Goal: Task Accomplishment & Management: Manage account settings

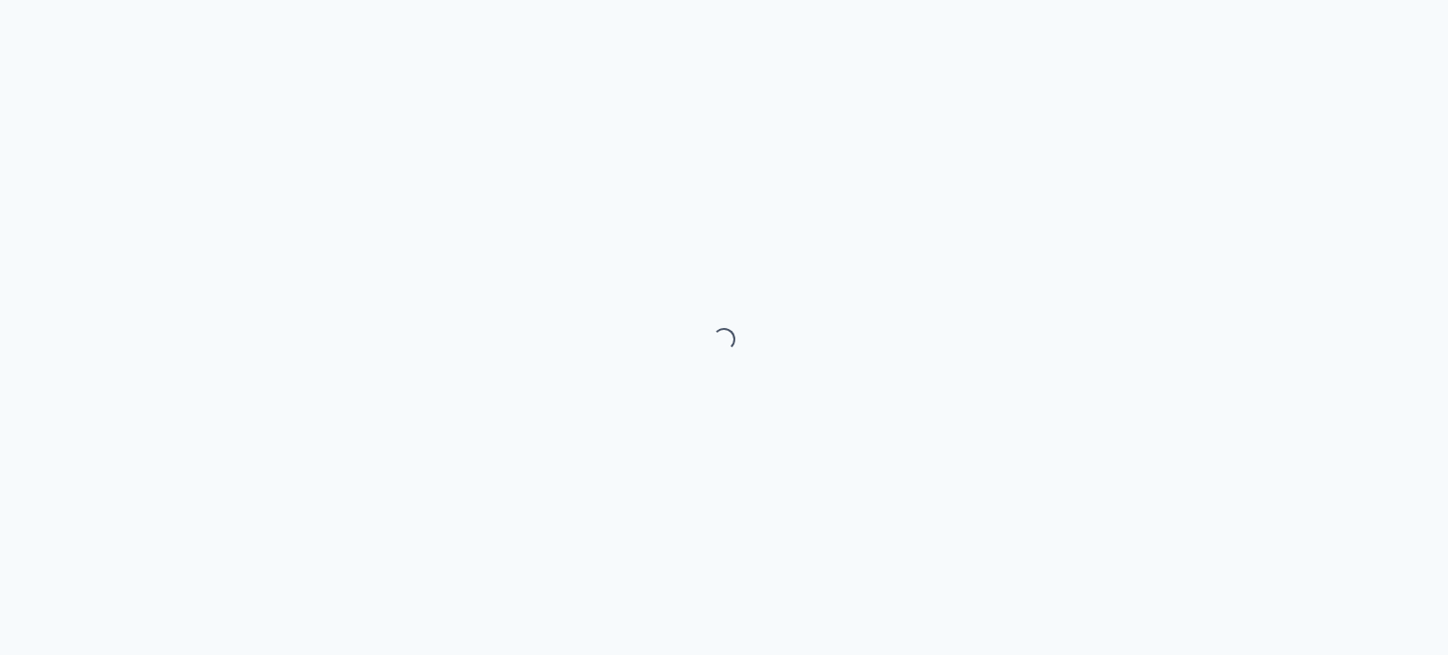
select select "month"
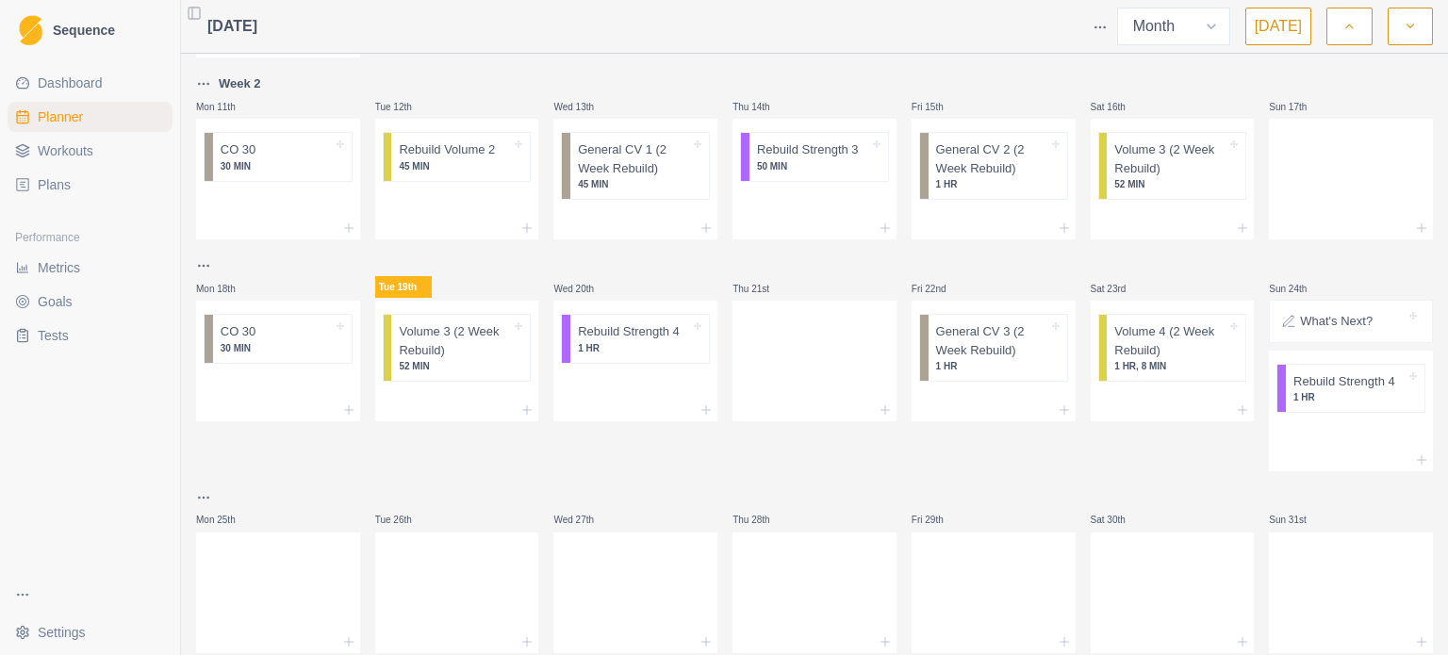
scroll to position [422, 0]
click at [283, 337] on div at bounding box center [293, 330] width 76 height 19
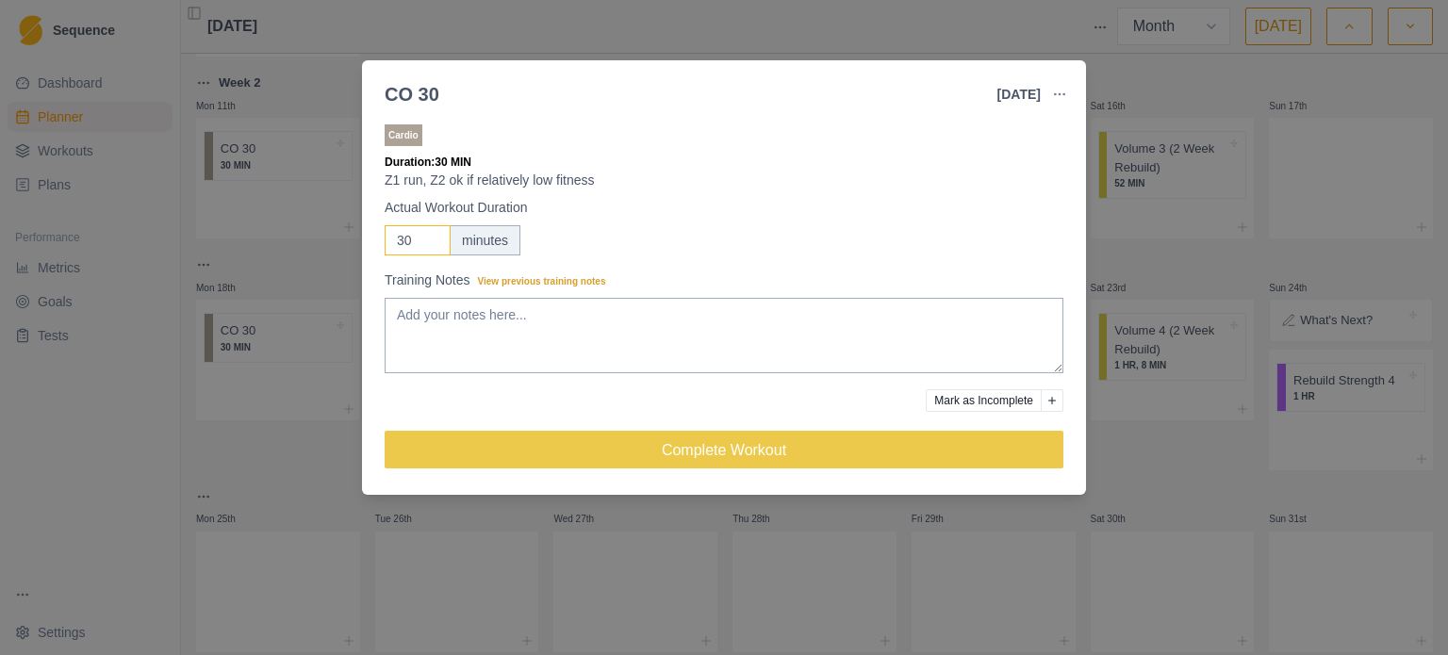
click at [448, 242] on input "30" at bounding box center [418, 240] width 66 height 30
click at [418, 241] on input "30" at bounding box center [418, 240] width 66 height 30
type input "3"
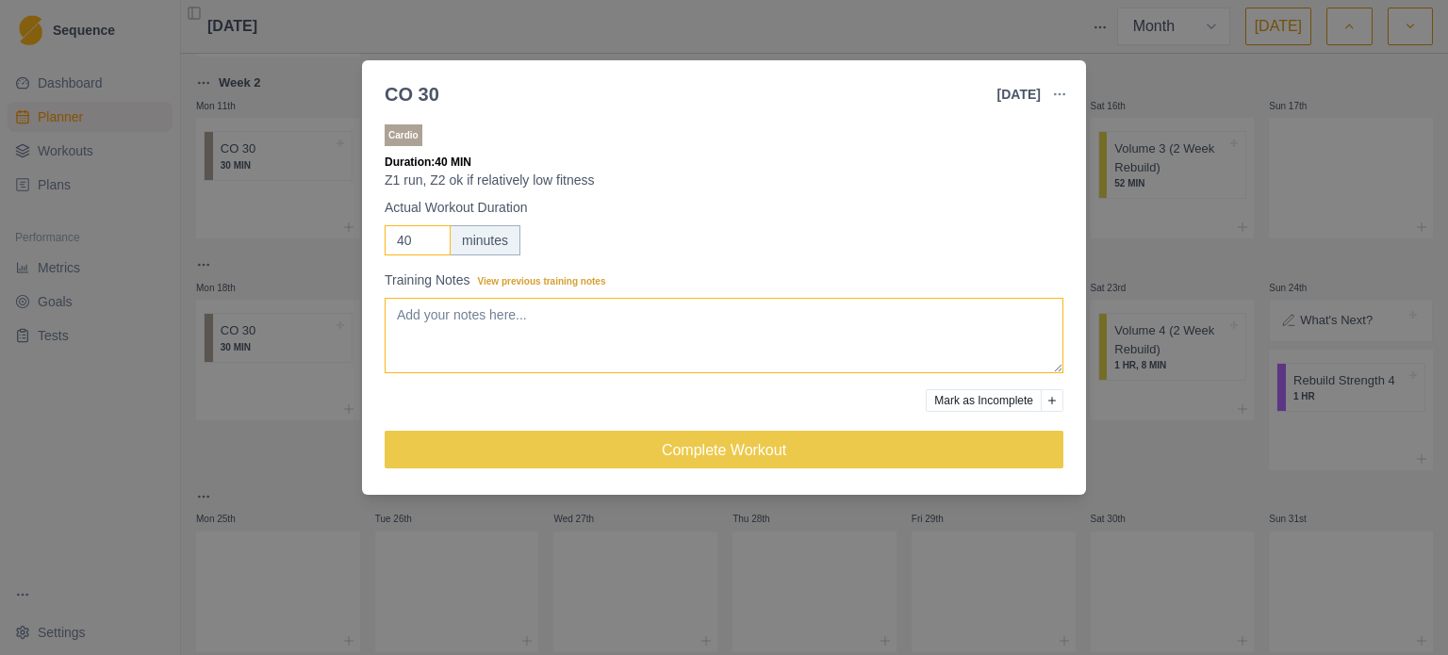
type input "40"
click at [467, 318] on textarea "Training Notes View previous training notes" at bounding box center [724, 335] width 679 height 75
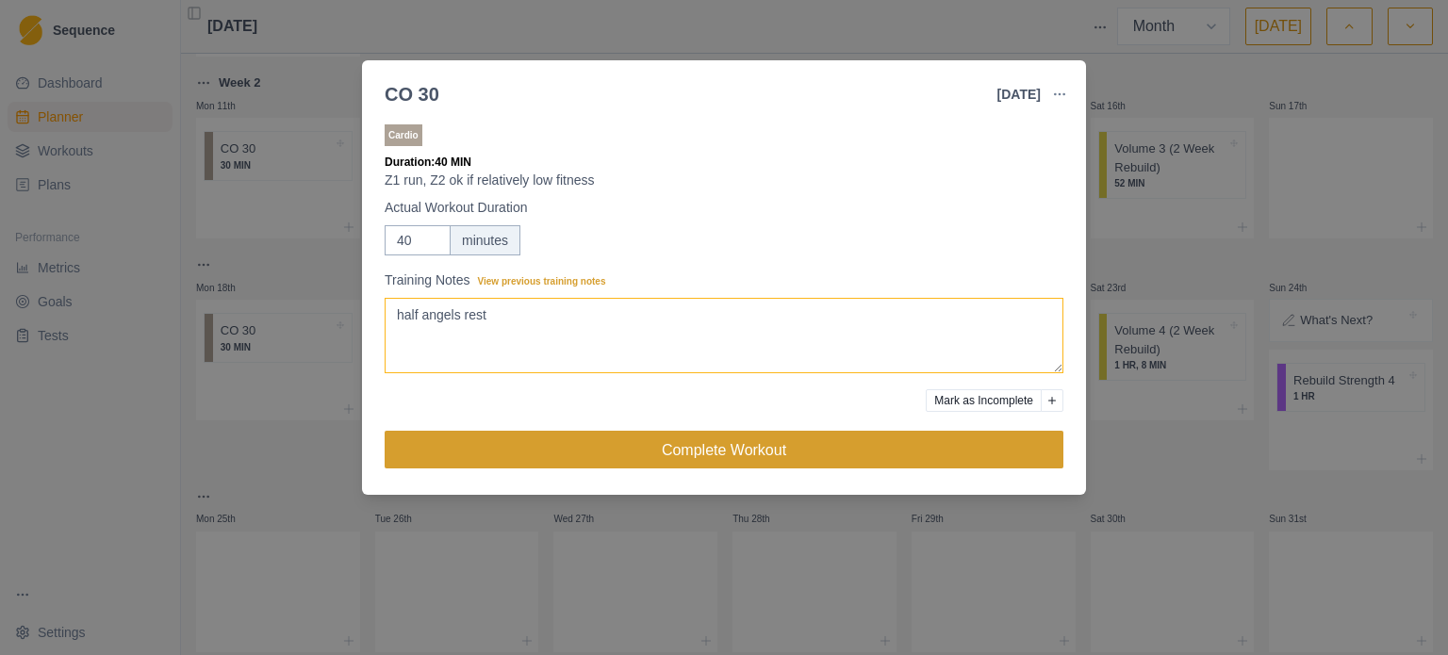
type textarea "half angels rest"
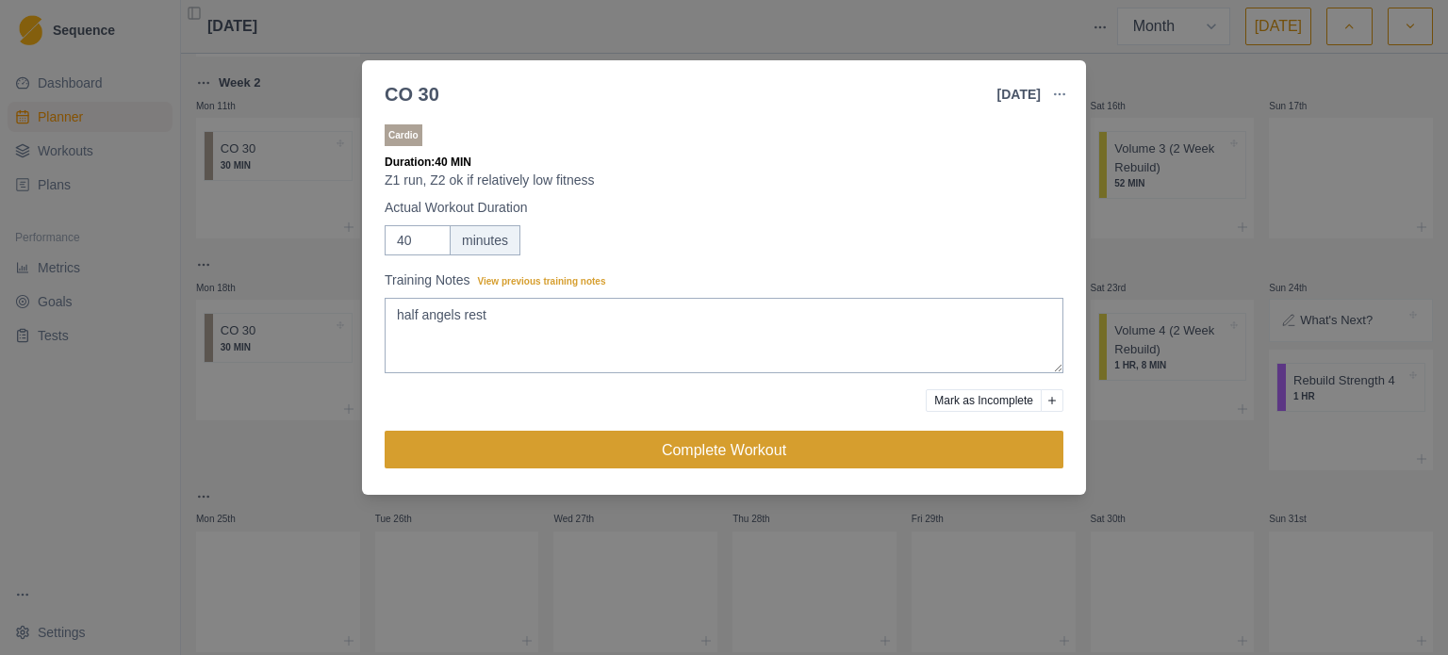
click at [635, 436] on button "Complete Workout" at bounding box center [724, 450] width 679 height 38
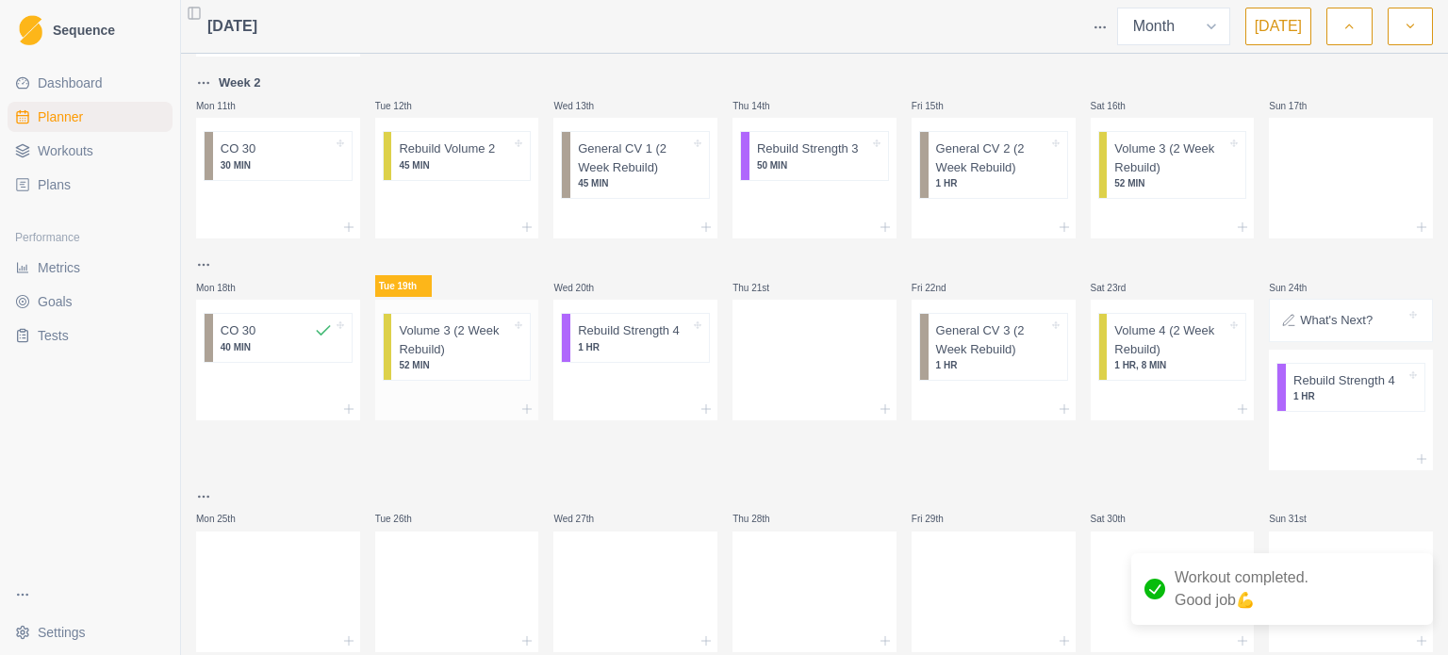
click at [446, 347] on p "Volume 3 (2 Week Rebuild)" at bounding box center [455, 339] width 112 height 37
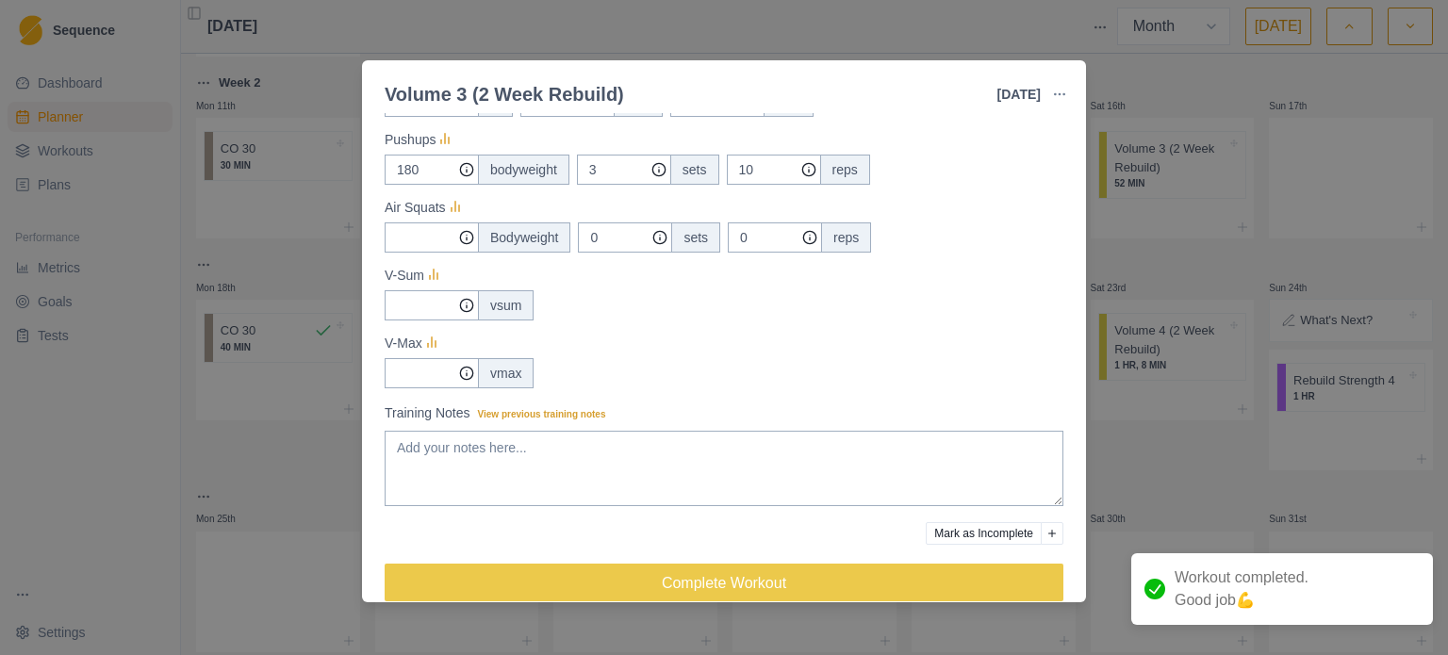
scroll to position [383, 0]
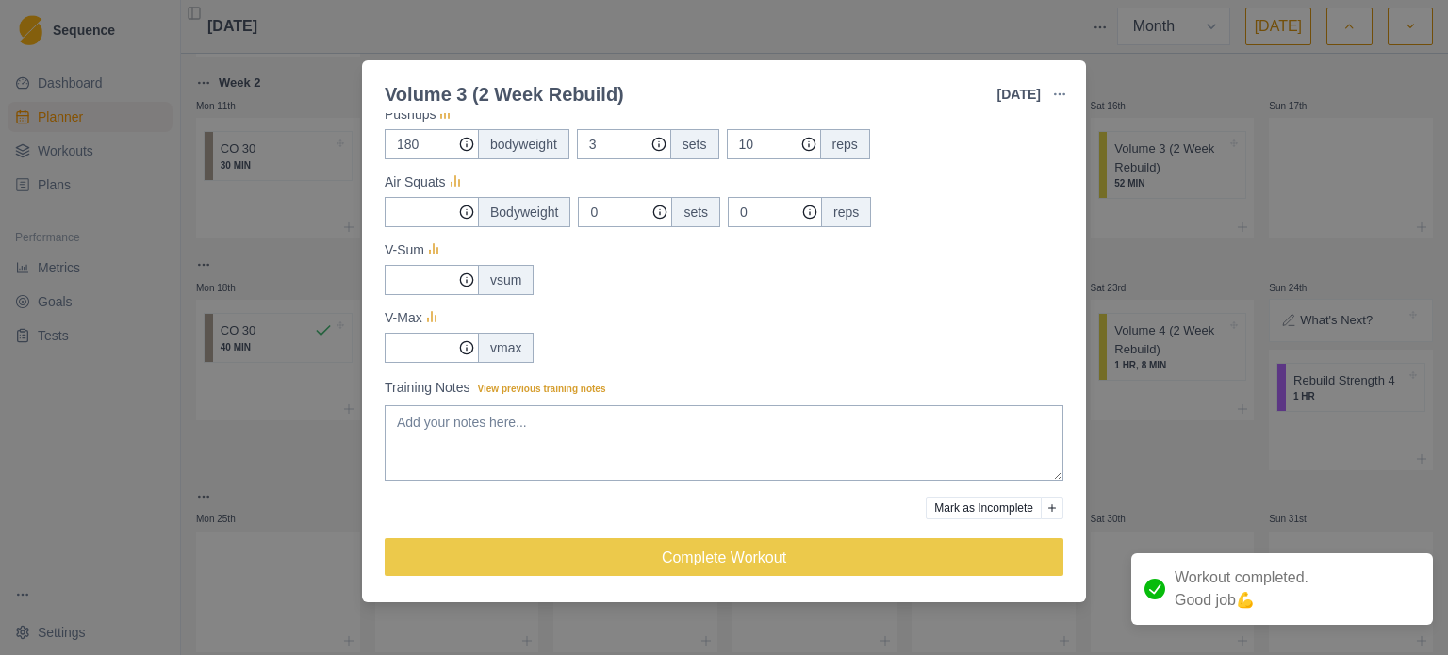
click at [1166, 452] on div "Volume 3 (2 Week Rebuild) [DATE] Link To Goal View Workout Metrics Edit Origina…" at bounding box center [724, 327] width 1448 height 655
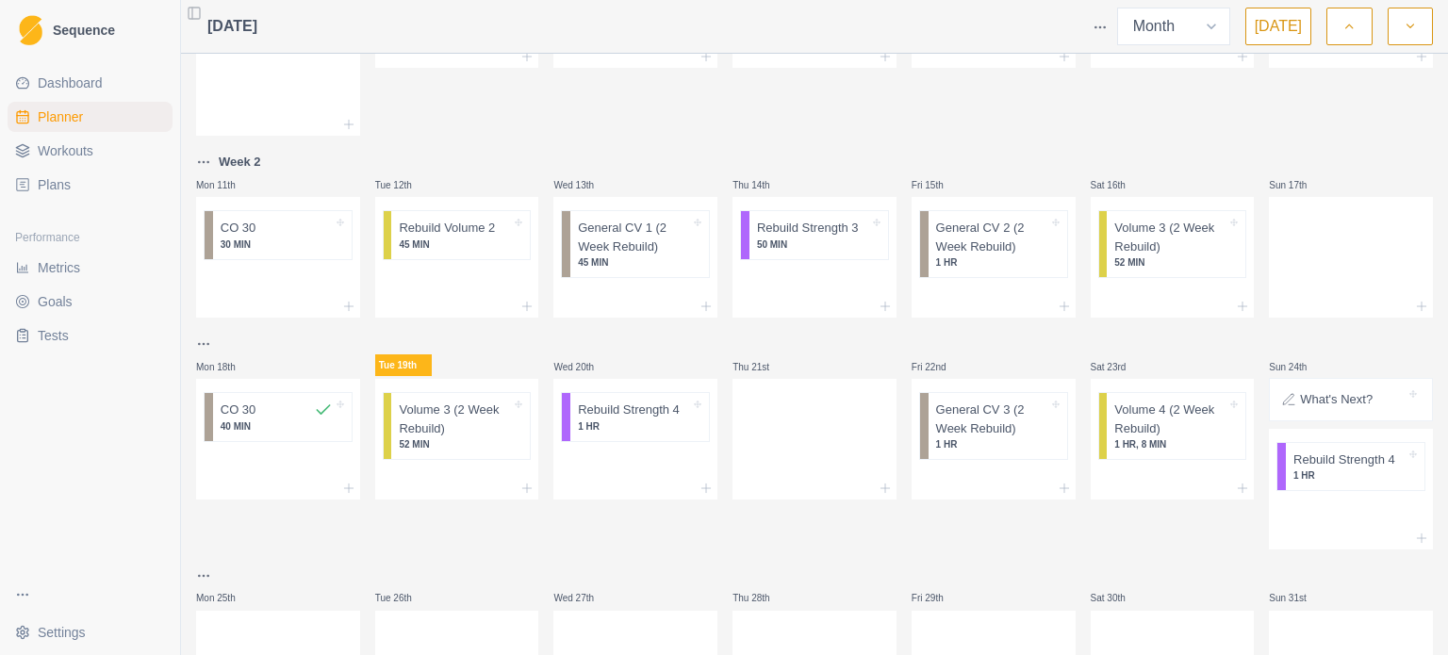
scroll to position [326, 0]
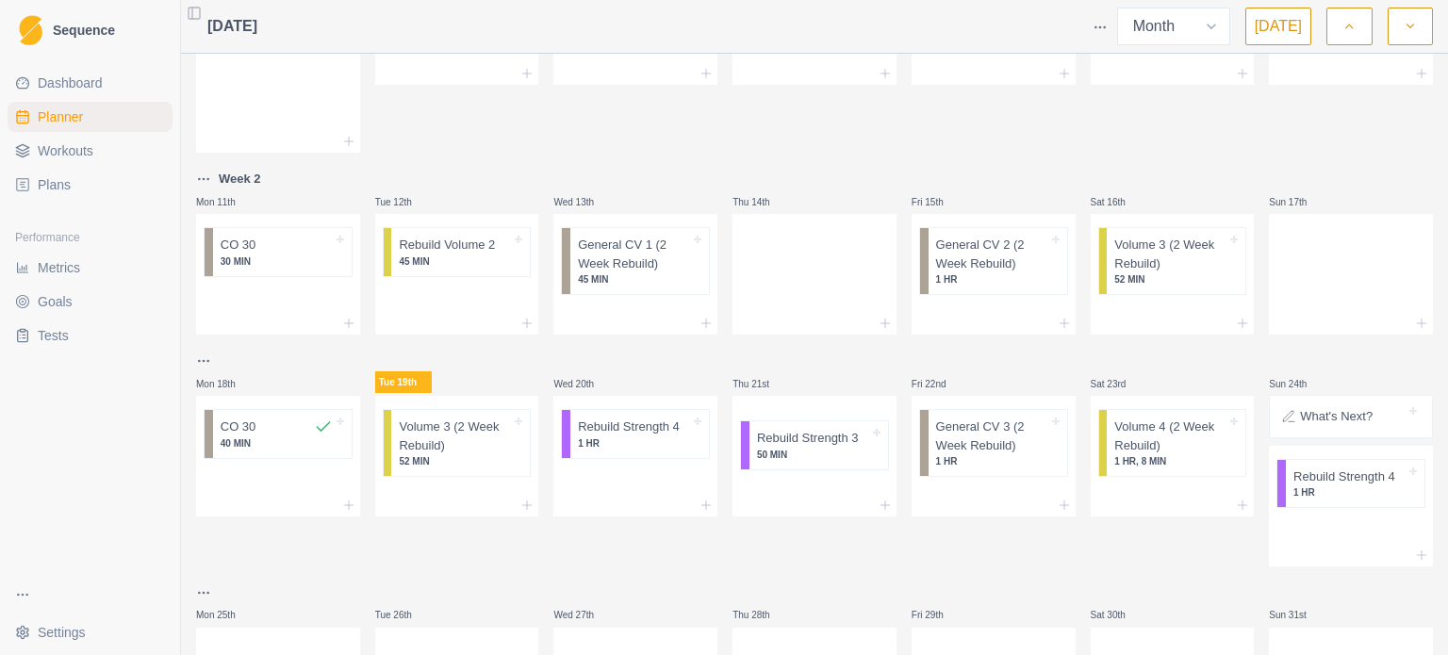
drag, startPoint x: 811, startPoint y: 240, endPoint x: 817, endPoint y: 520, distance: 280.0
click at [817, 520] on div "Mon 28th Tue 29th Wed 30th Thu 31st Fri 1st Sat 2nd Sun 3rd Week 1 Mon 4th Star…" at bounding box center [814, 242] width 1237 height 1012
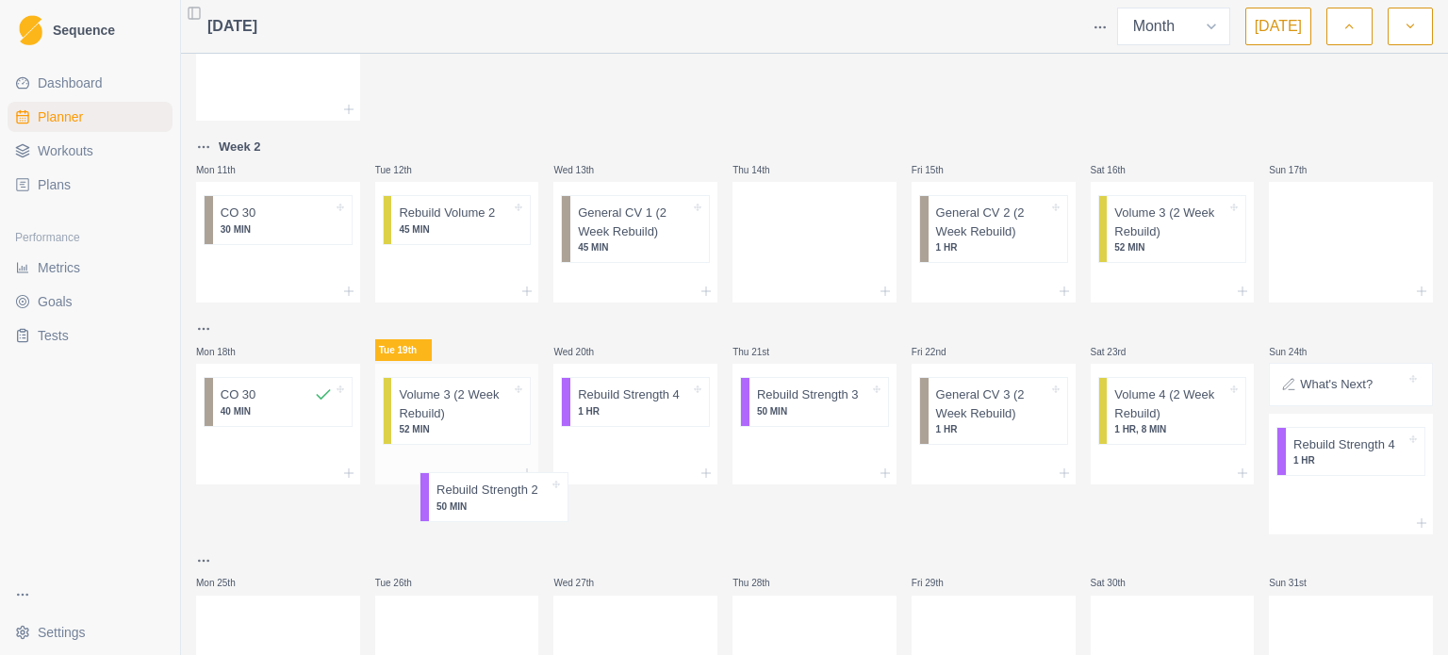
scroll to position [368, 0]
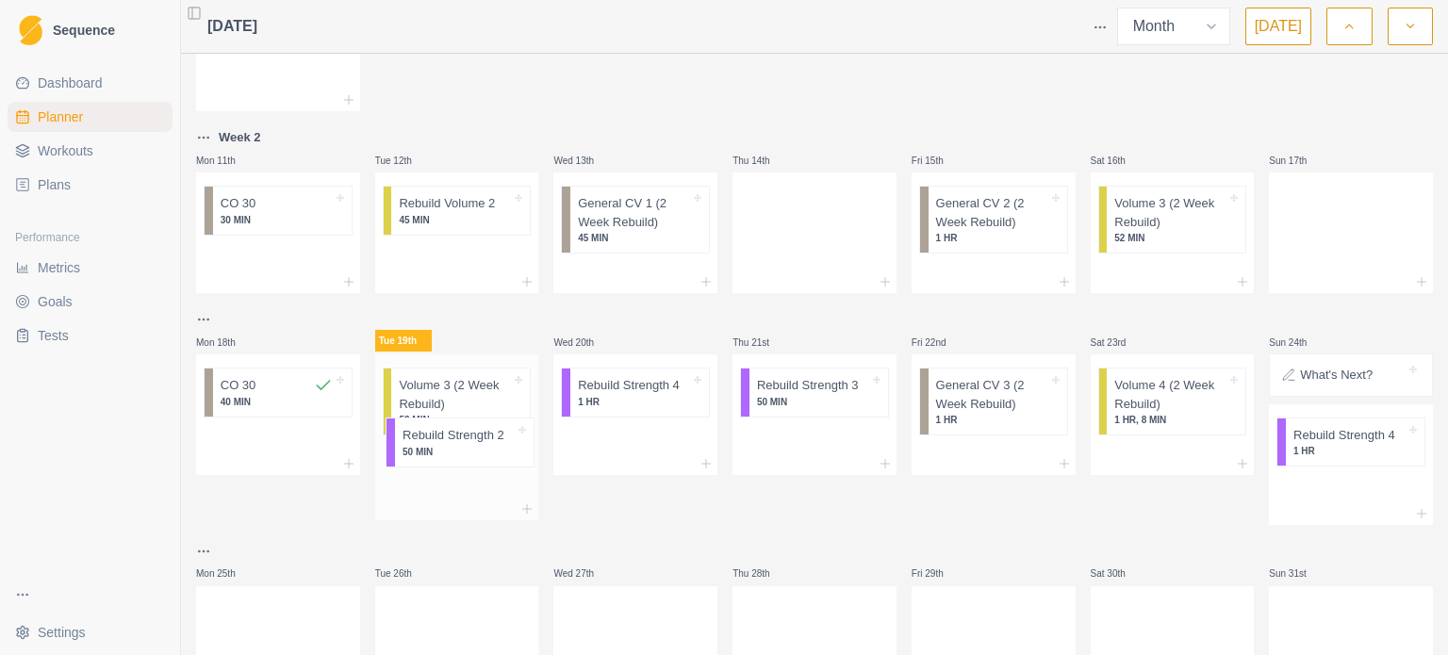
drag, startPoint x: 1334, startPoint y: 190, endPoint x: 420, endPoint y: 471, distance: 955.6
click at [420, 471] on div "Mon 28th Tue 29th Wed 30th Thu 31st Fri 1st Sat 2nd Sun 3rd Week 1 Mon 4th Star…" at bounding box center [814, 201] width 1237 height 1012
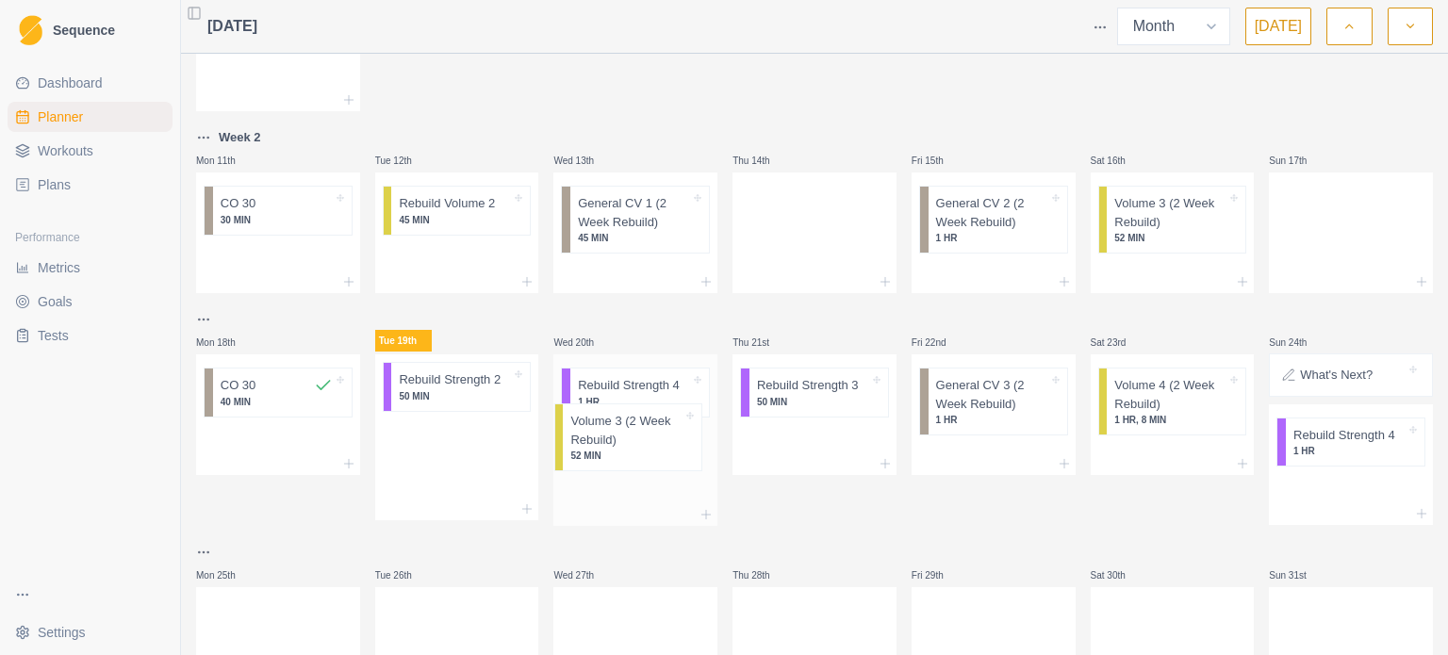
drag, startPoint x: 439, startPoint y: 401, endPoint x: 626, endPoint y: 443, distance: 191.4
click at [626, 443] on div "Mon 28th Tue 29th Wed 30th Thu 31st Fri 1st Sat 2nd Sun 3rd Week 1 Mon 4th Star…" at bounding box center [814, 201] width 1237 height 1013
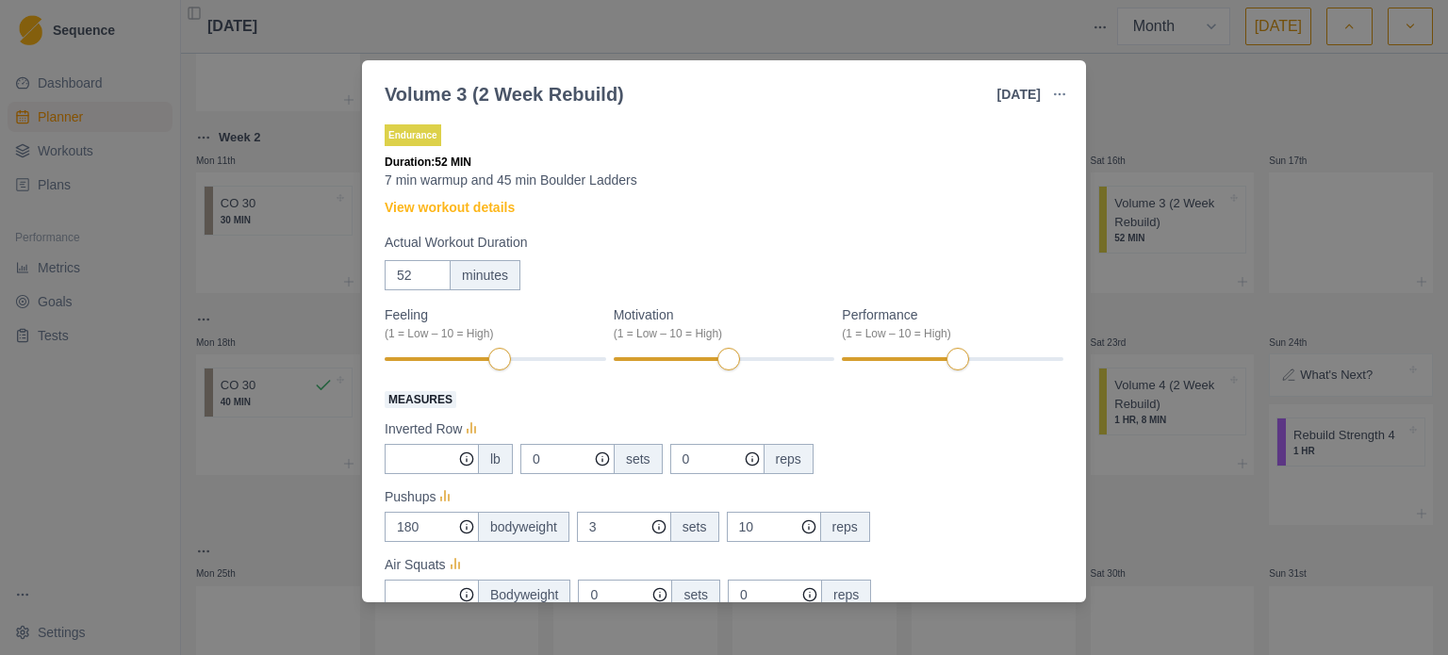
click at [1075, 413] on div "Endurance Duration: 52 MIN 7 min warmup and 45 min Boulder Ladders View workout…" at bounding box center [724, 357] width 724 height 489
click at [1100, 483] on div "Volume 3 (2 Week Rebuild) [DATE] Link To Goal View Workout Metrics Edit Origina…" at bounding box center [724, 327] width 1448 height 655
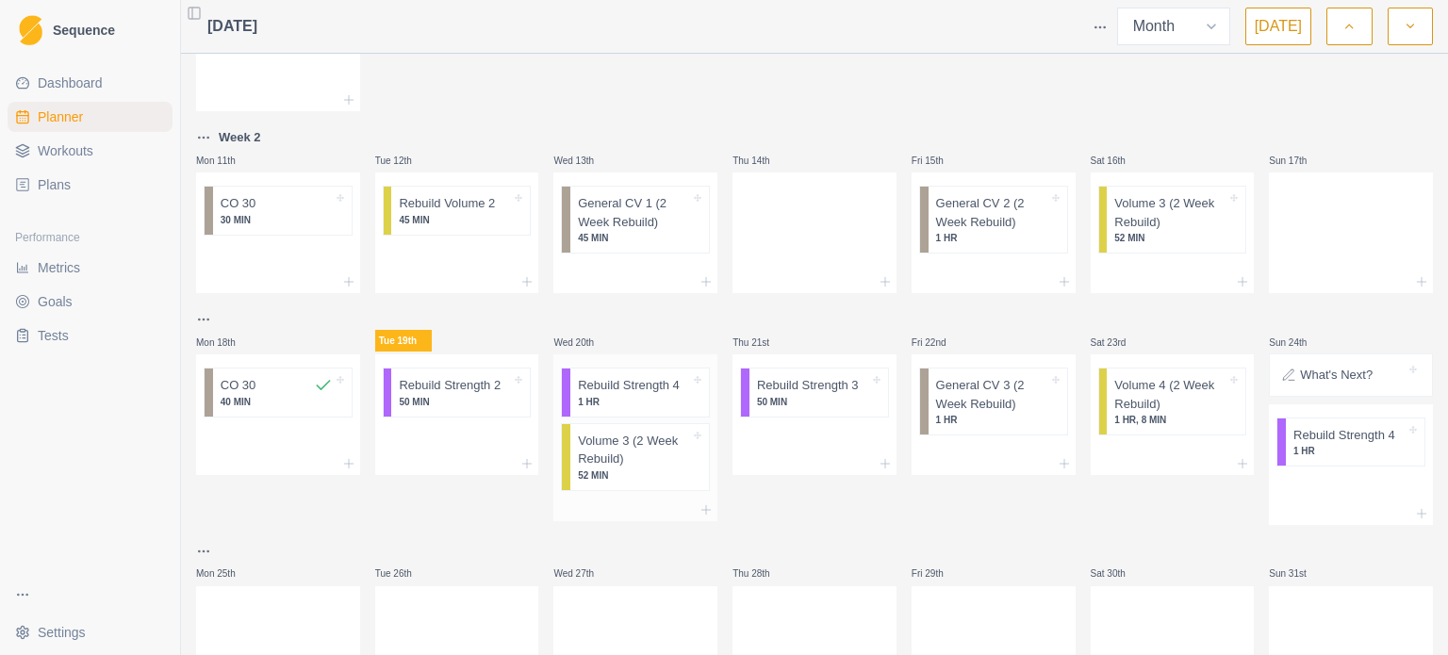
scroll to position [470, 0]
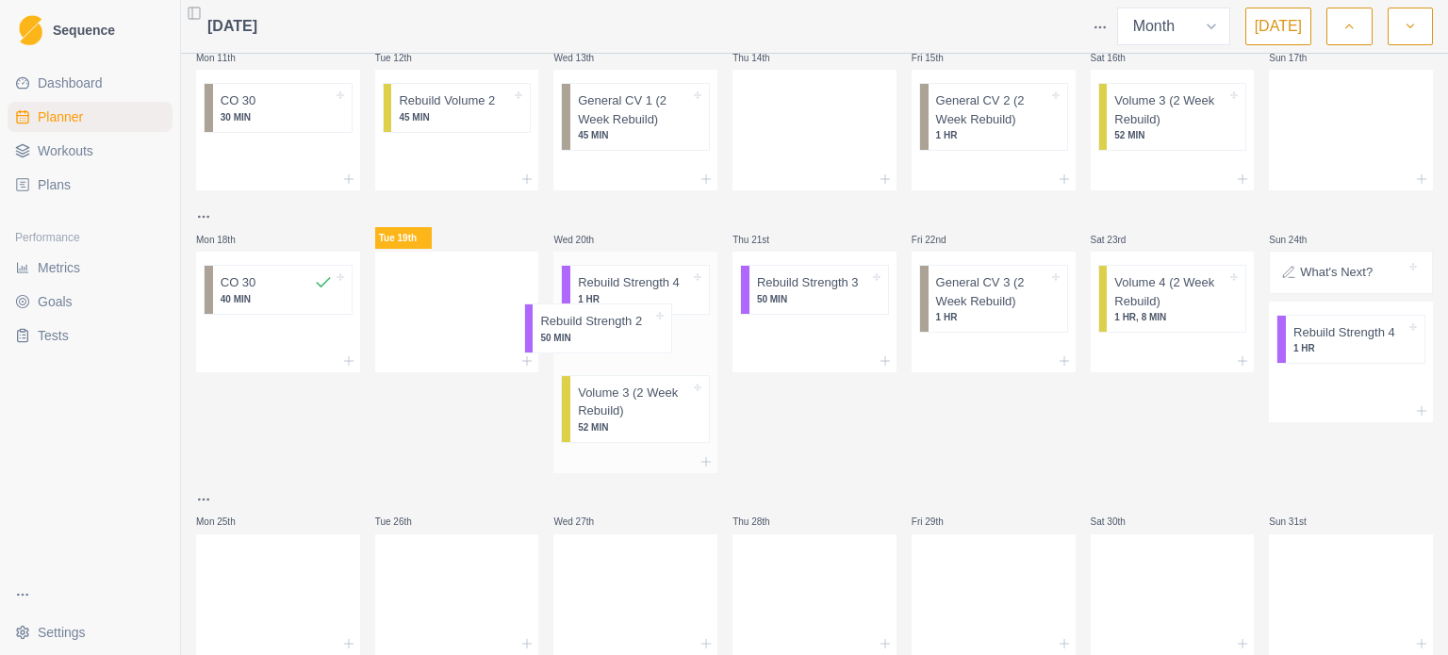
drag, startPoint x: 471, startPoint y: 296, endPoint x: 619, endPoint y: 340, distance: 154.5
click at [619, 340] on div "Mon 28th Tue 29th Wed 30th Thu 31st Fri 1st Sat 2nd Sun 3rd Week 1 Mon 4th Star…" at bounding box center [814, 123] width 1237 height 1063
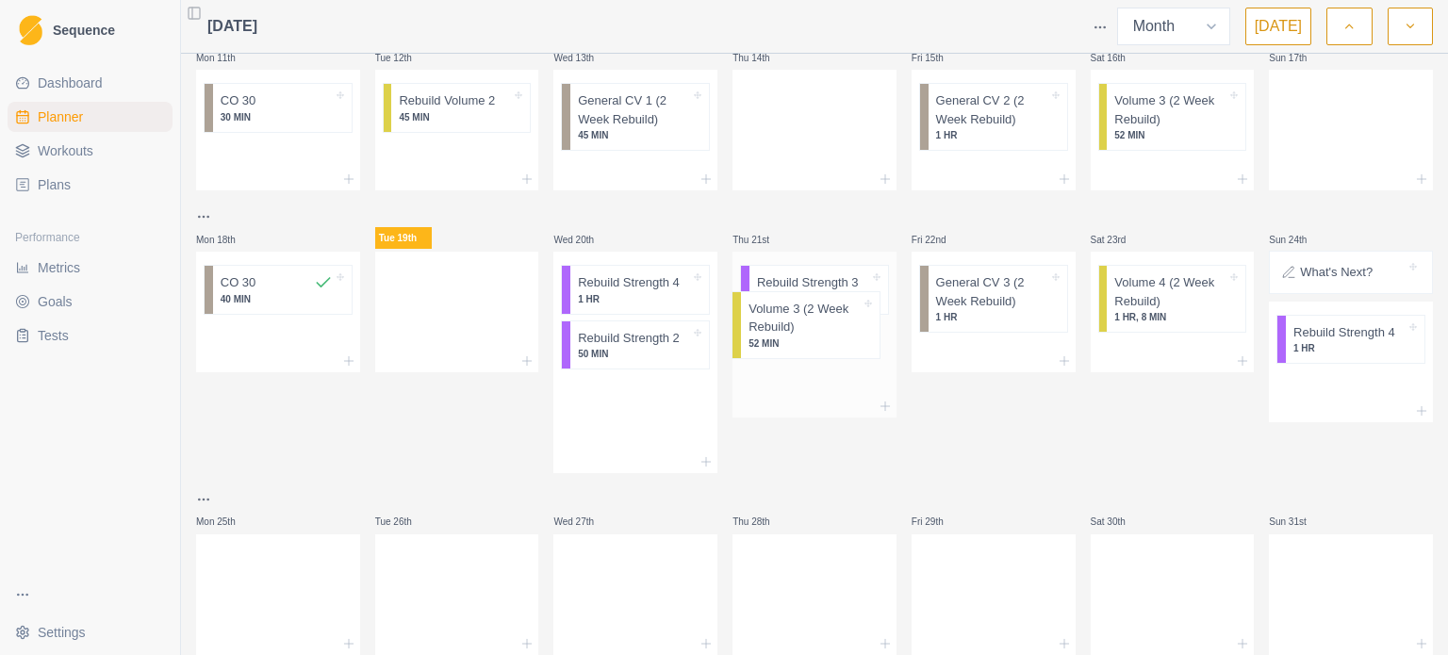
drag, startPoint x: 642, startPoint y: 409, endPoint x: 821, endPoint y: 324, distance: 198.2
click at [821, 324] on div "Mon 28th Tue 29th Wed 30th Thu 31st Fri 1st Sat 2nd Sun 3rd Week 1 Mon 4th Star…" at bounding box center [814, 123] width 1237 height 1063
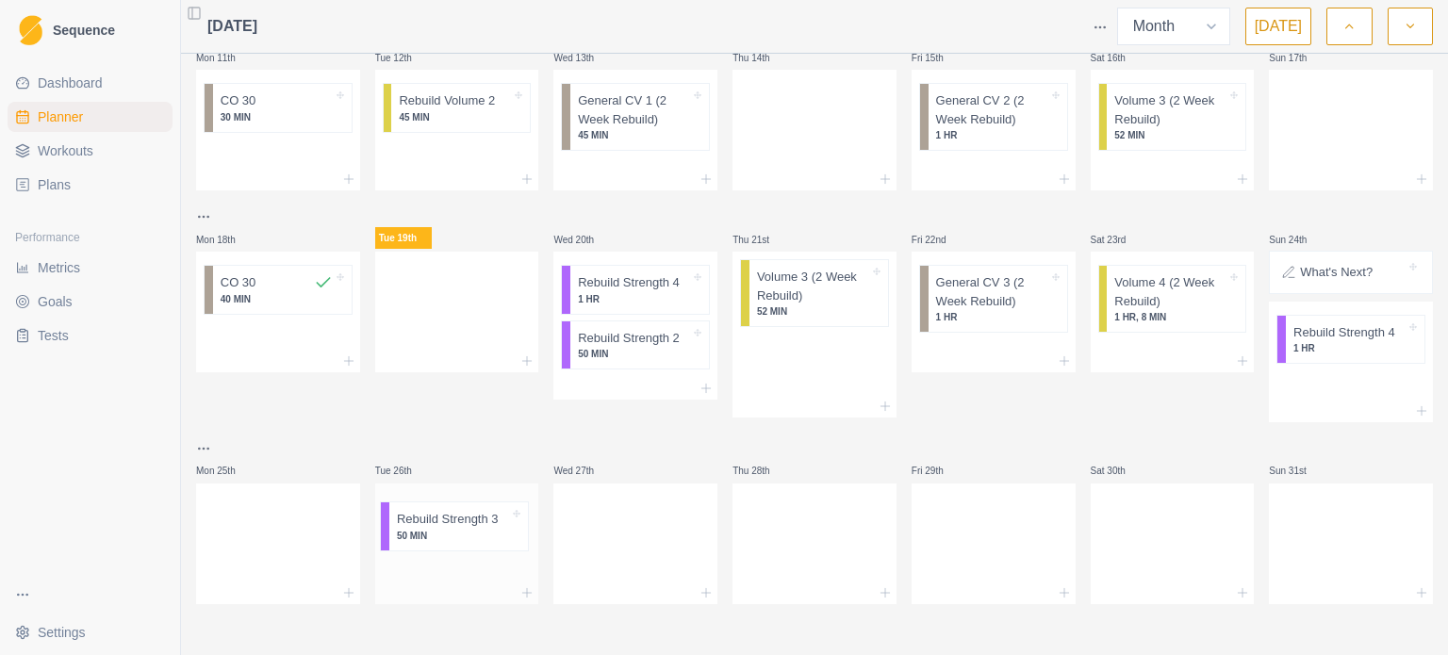
drag, startPoint x: 833, startPoint y: 282, endPoint x: 433, endPoint y: 562, distance: 488.7
click at [433, 562] on div "Mon 28th Tue 29th Wed 30th Thu 31st Fri 1st Sat 2nd Sun 3rd Week 1 Mon 4th Star…" at bounding box center [814, 98] width 1237 height 1012
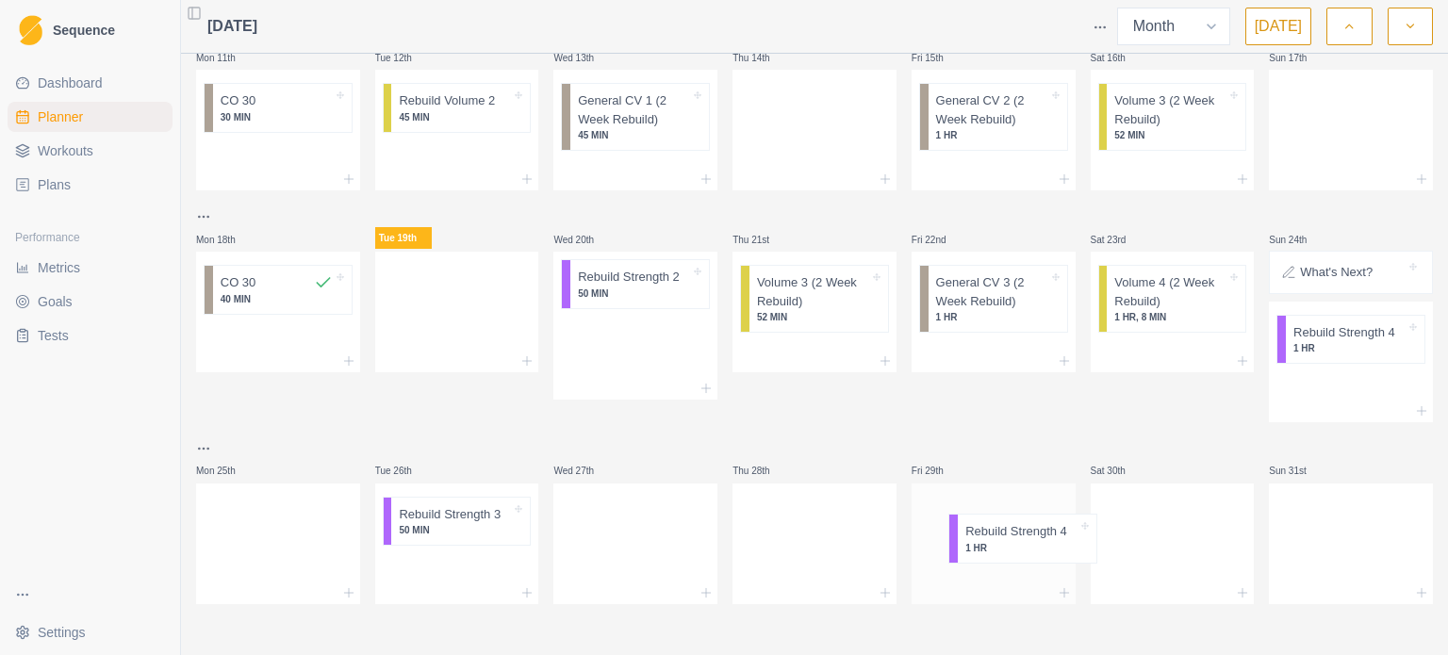
drag, startPoint x: 614, startPoint y: 287, endPoint x: 1006, endPoint y: 553, distance: 474.3
click at [1006, 553] on div "Mon 28th Tue 29th Wed 30th Thu 31st Fri 1st Sat 2nd Sun 3rd Week 1 Mon 4th Star…" at bounding box center [814, 98] width 1237 height 1012
click at [1336, 325] on p "Rebuild Strength 4" at bounding box center [1344, 332] width 102 height 19
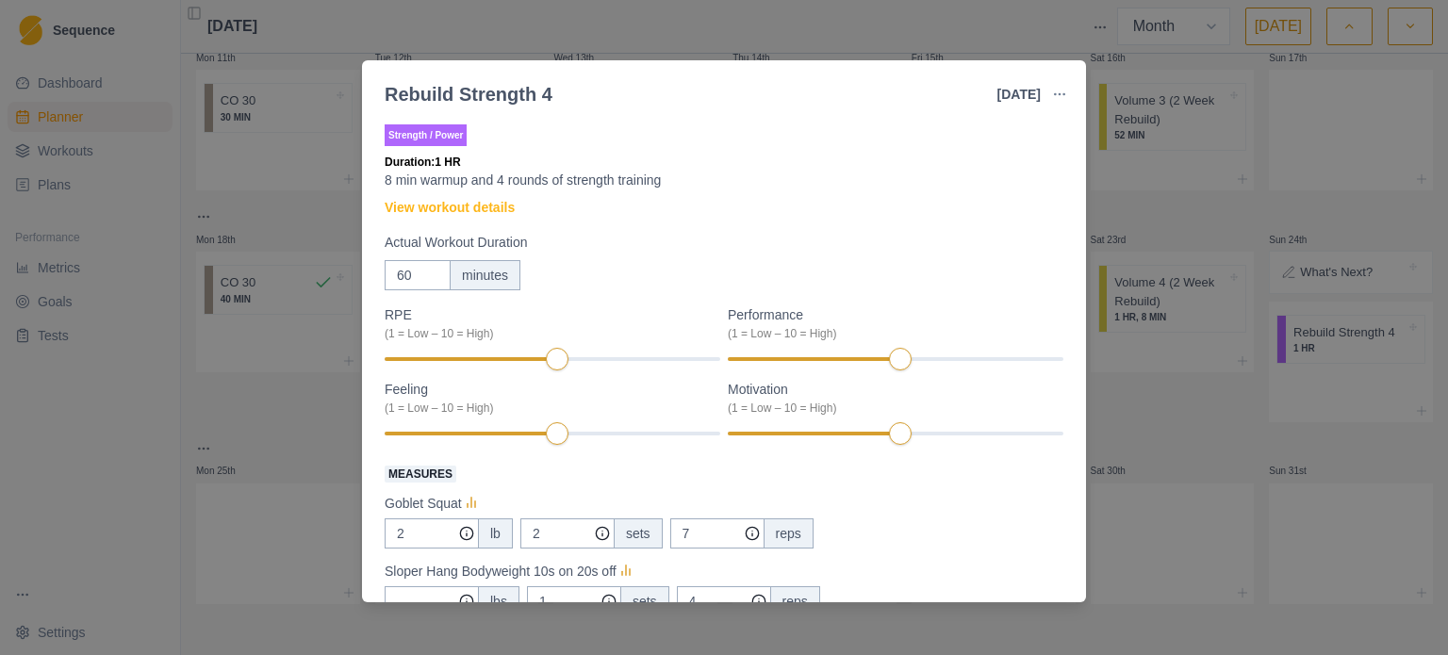
click at [1253, 380] on div "Rebuild Strength 4 [DATE] Link To Goal View Workout Metrics Edit Original Worko…" at bounding box center [724, 327] width 1448 height 655
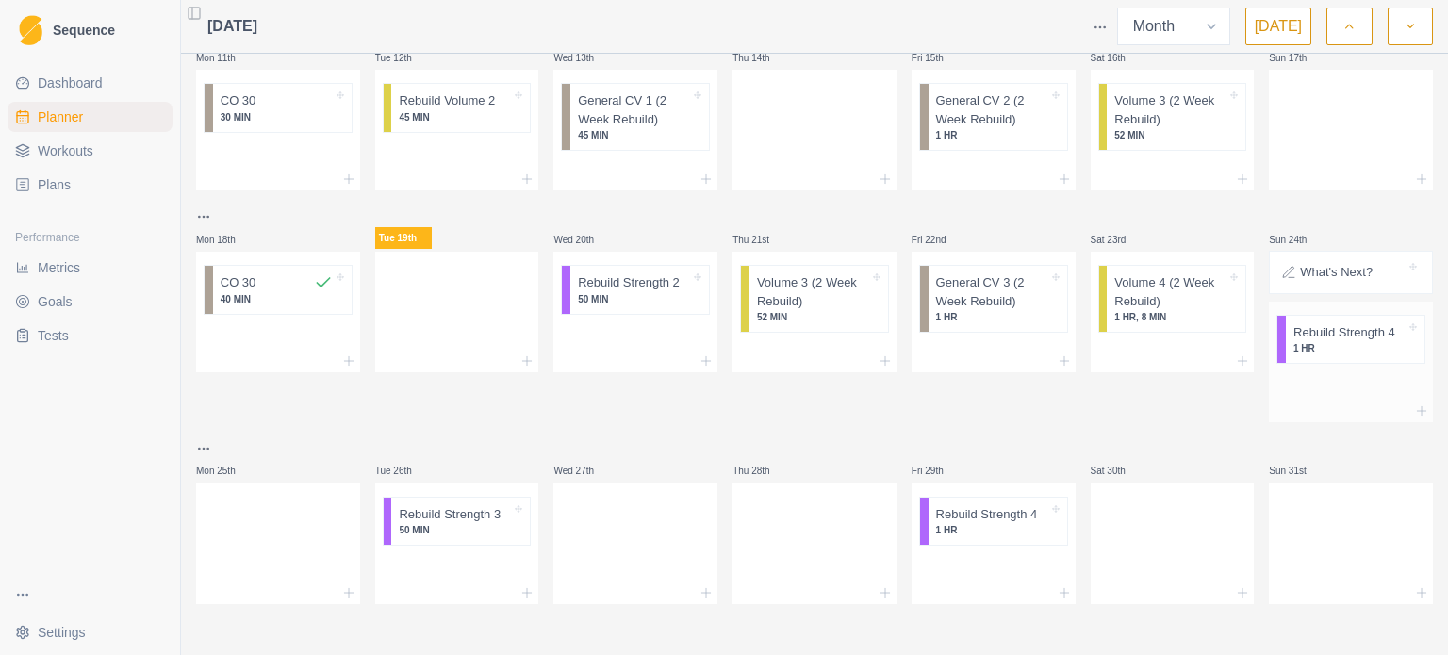
click at [1400, 331] on div at bounding box center [1400, 332] width 10 height 19
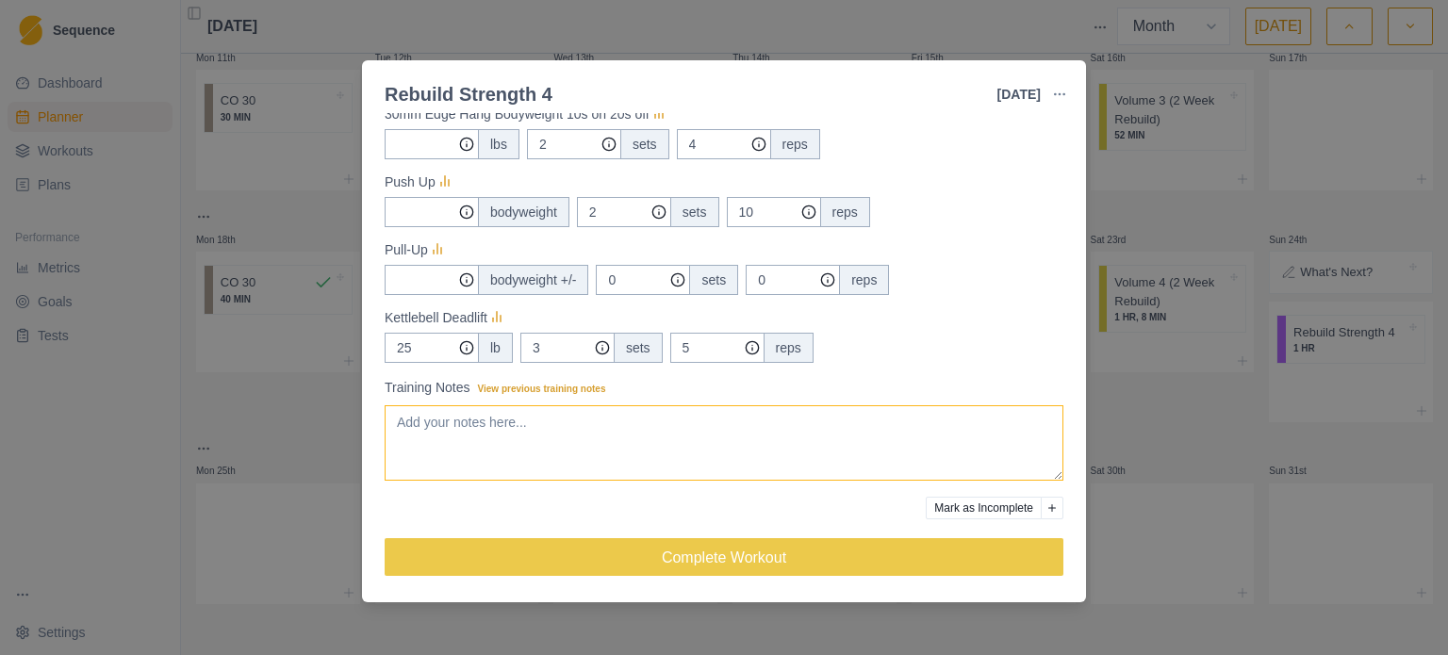
scroll to position [0, 0]
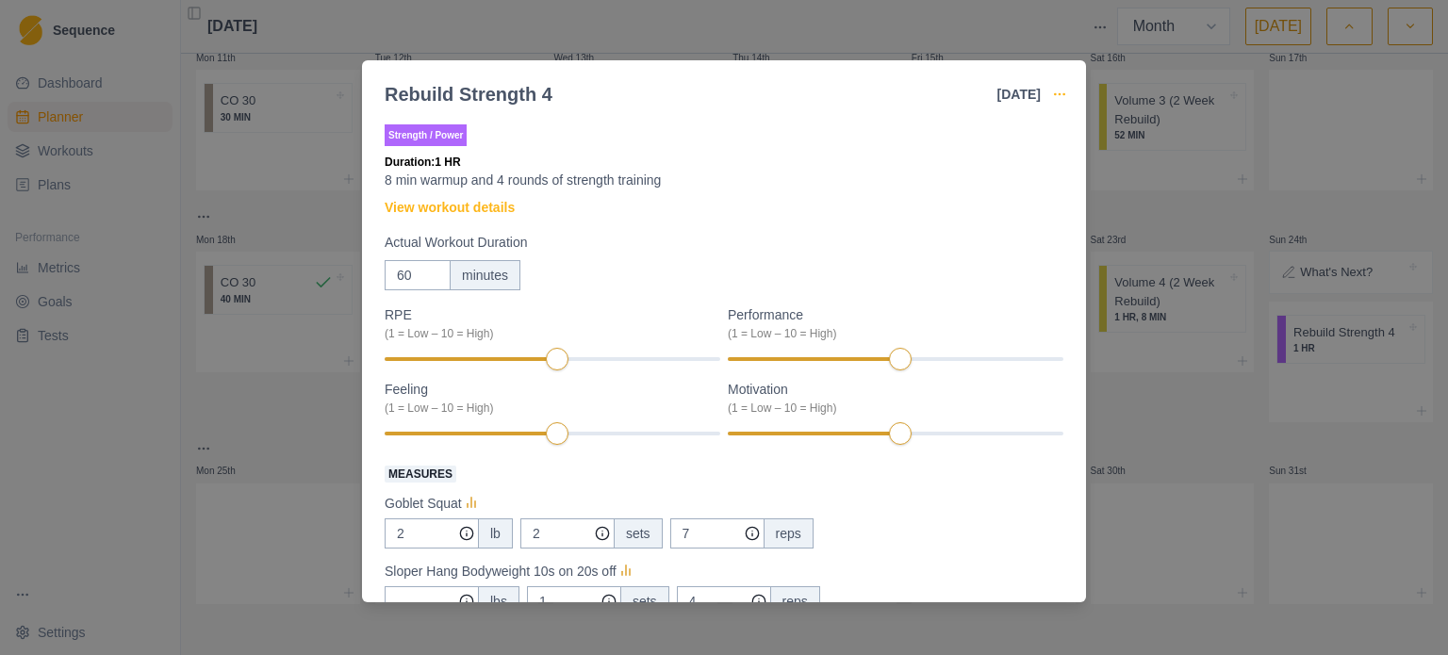
click at [1059, 97] on icon "button" at bounding box center [1059, 94] width 15 height 15
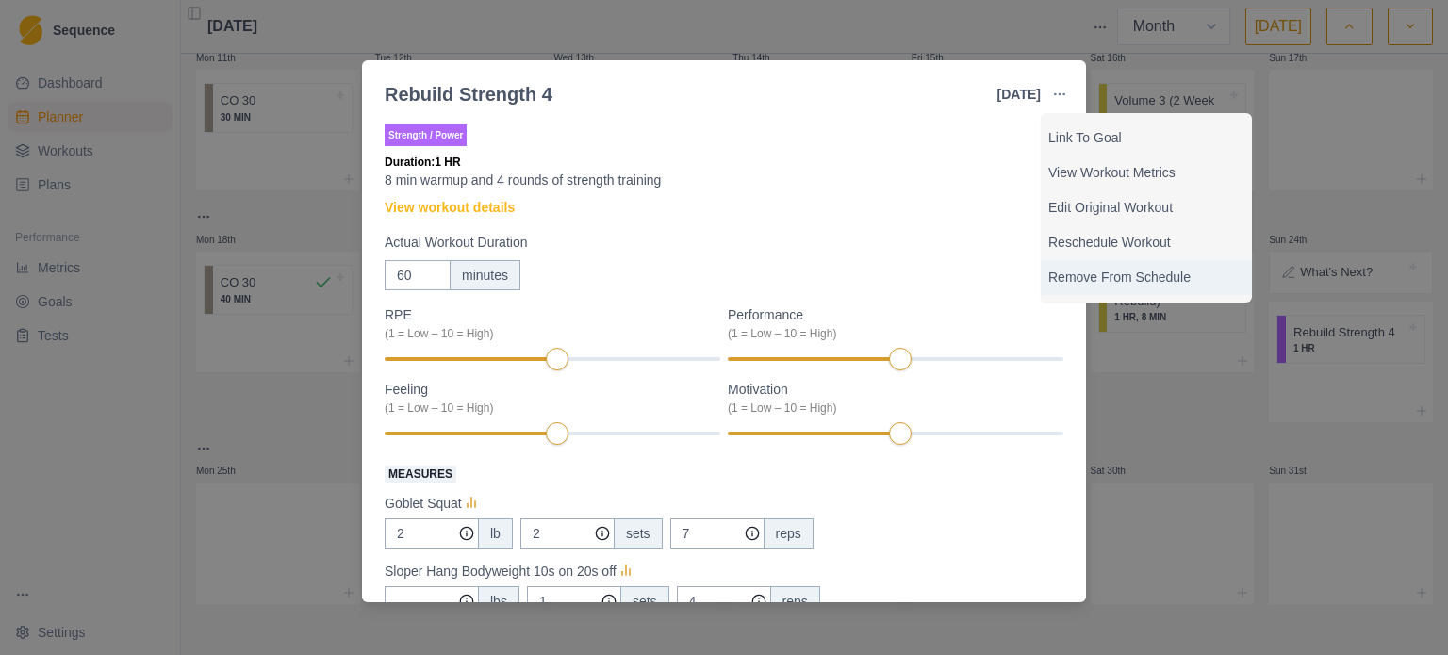
click at [1086, 272] on p "Remove From Schedule" at bounding box center [1146, 278] width 196 height 20
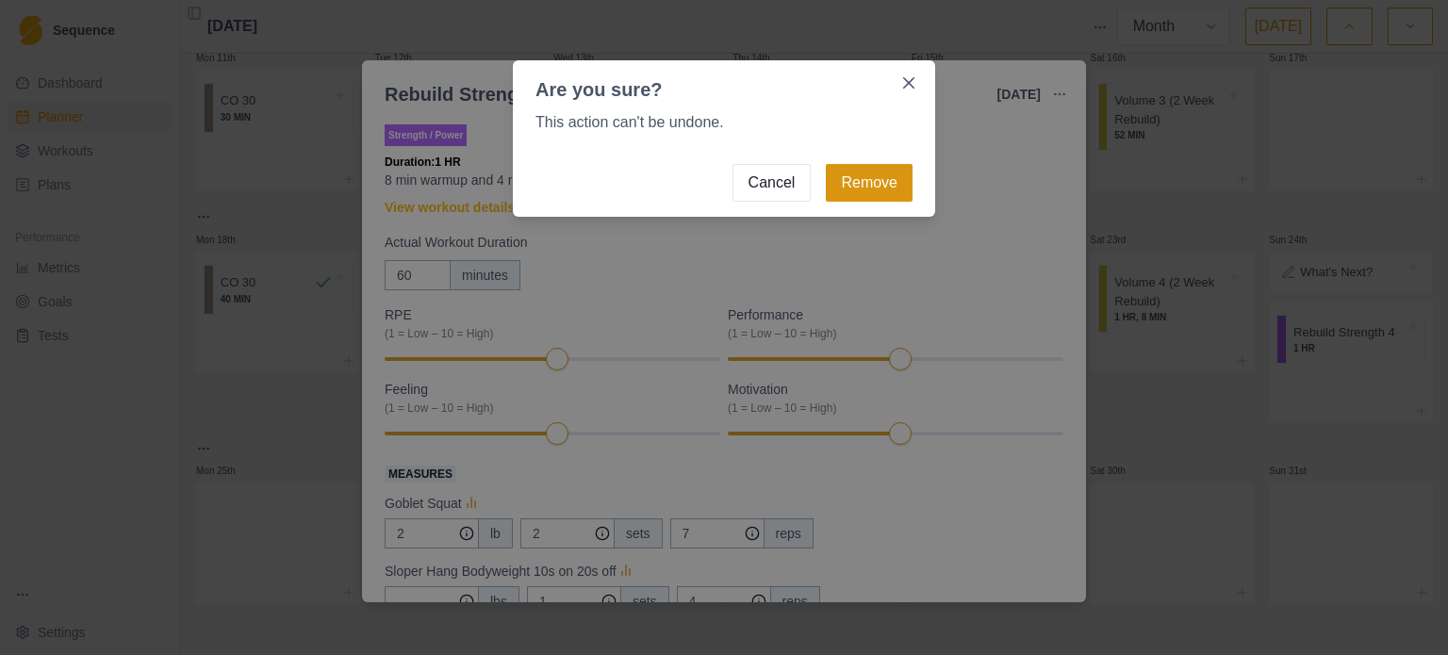
click at [837, 167] on button "Remove" at bounding box center [869, 183] width 87 height 38
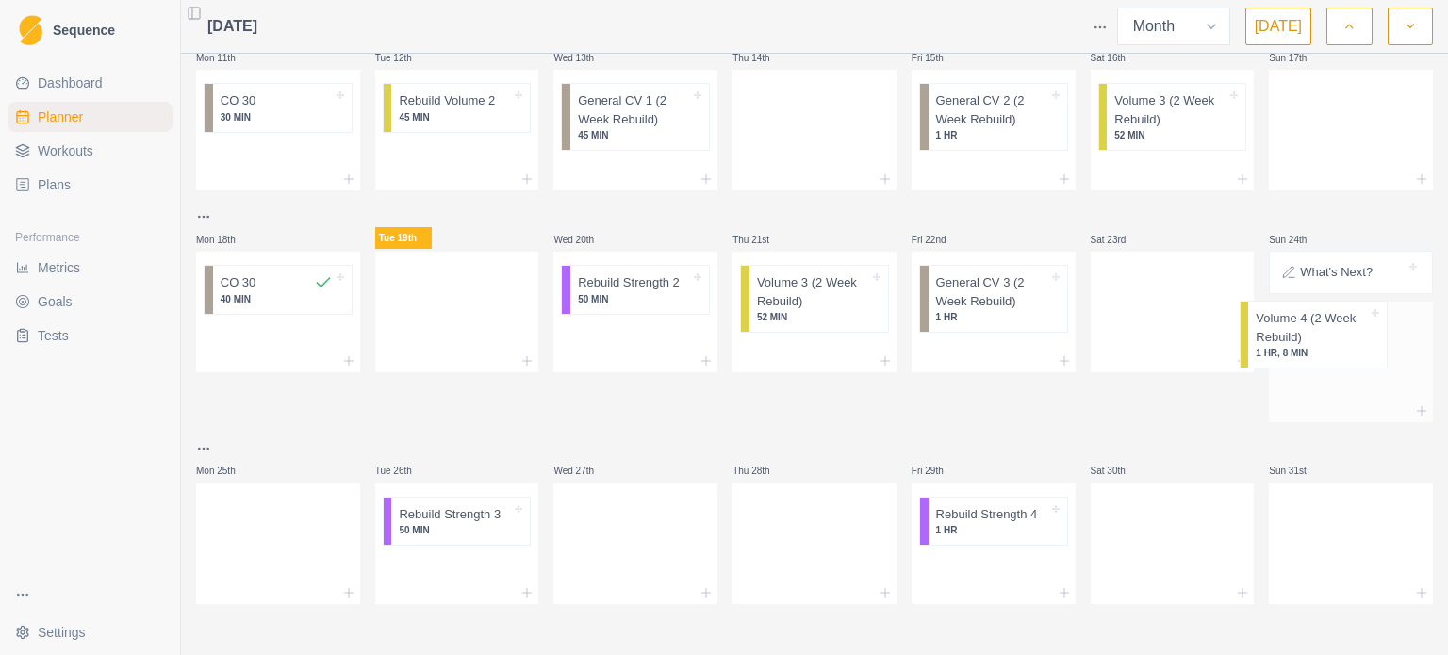
drag, startPoint x: 1170, startPoint y: 304, endPoint x: 1320, endPoint y: 348, distance: 156.0
click at [1320, 348] on div "Mon 28th Tue 29th Wed 30th Thu 31st Fri 1st Sat 2nd Sun 3rd Week 1 Mon 4th Star…" at bounding box center [814, 98] width 1237 height 1012
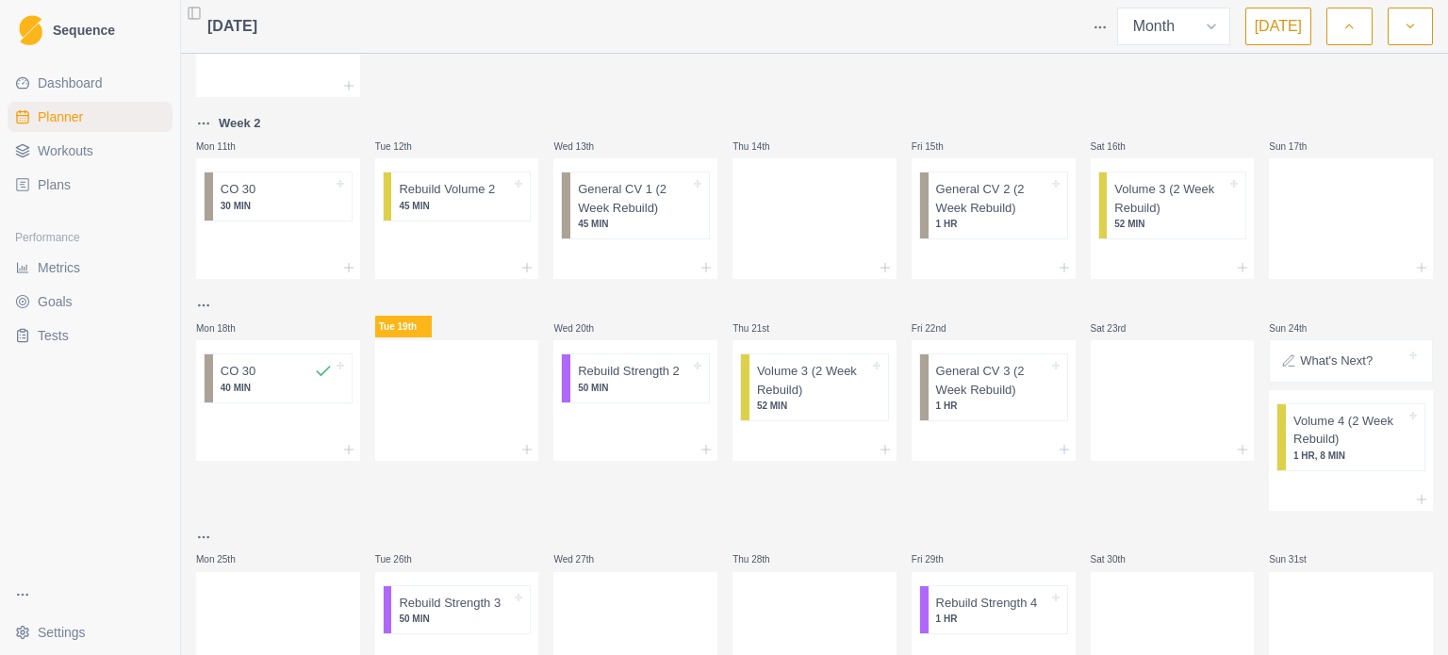
scroll to position [470, 0]
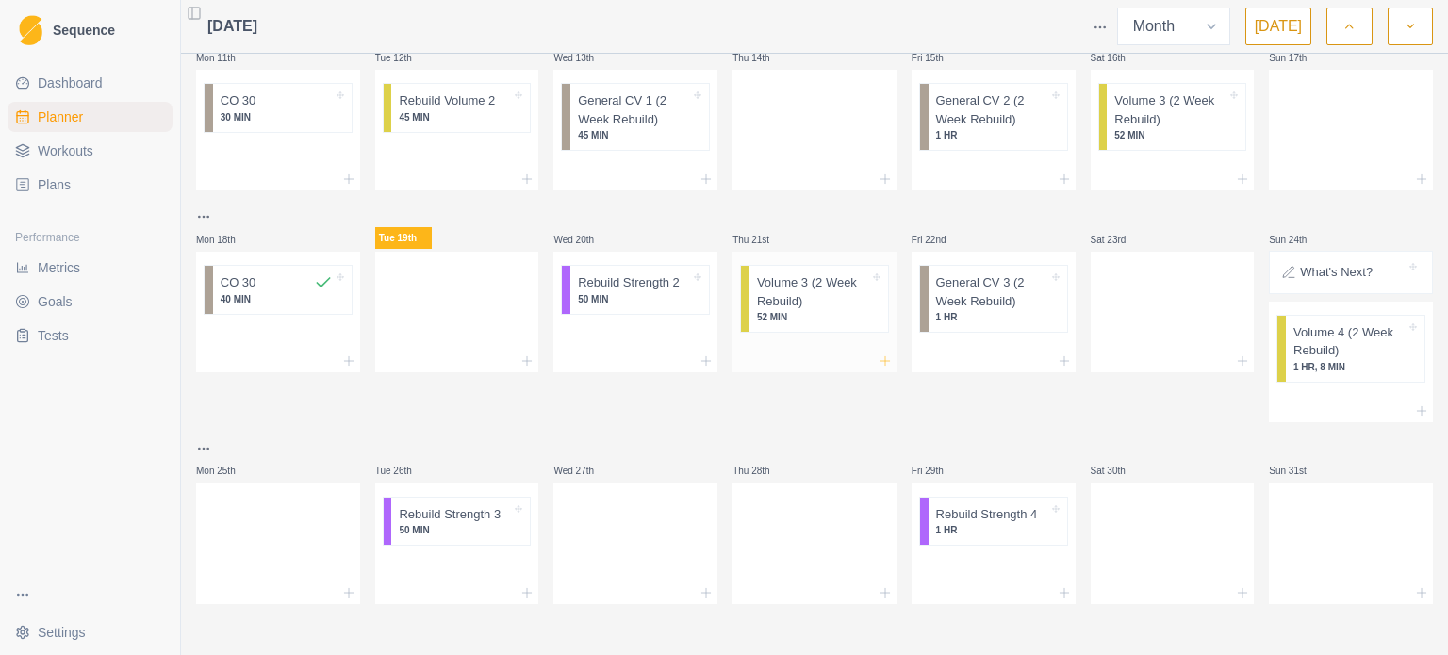
click at [884, 363] on icon at bounding box center [885, 360] width 15 height 15
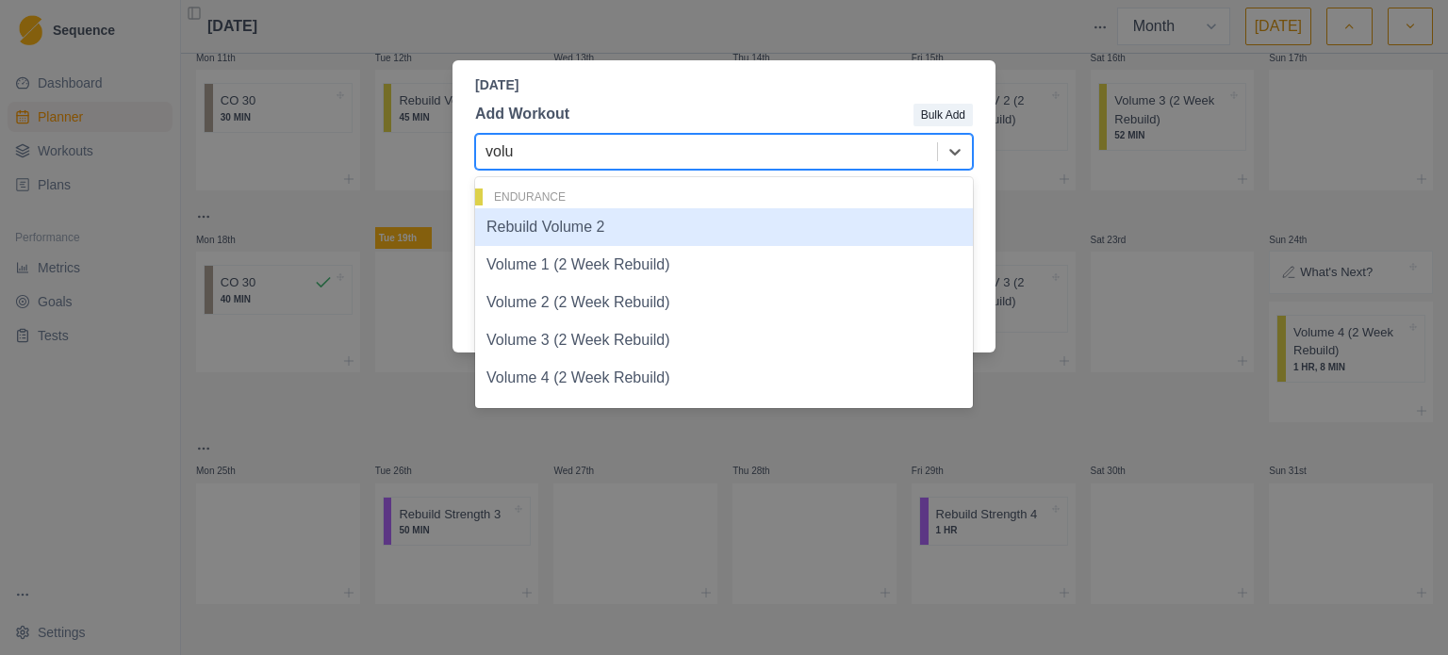
type input "volum"
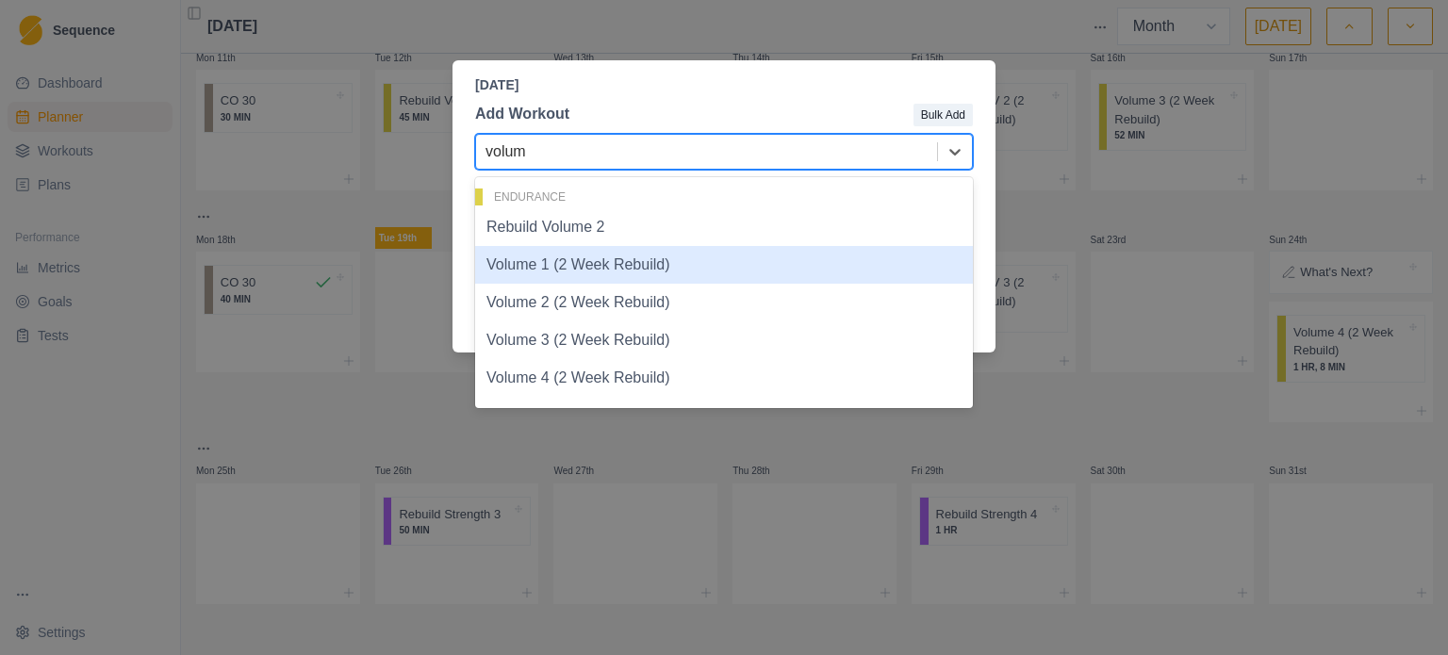
click at [646, 253] on div "Volume 1 (2 Week Rebuild)" at bounding box center [724, 265] width 498 height 38
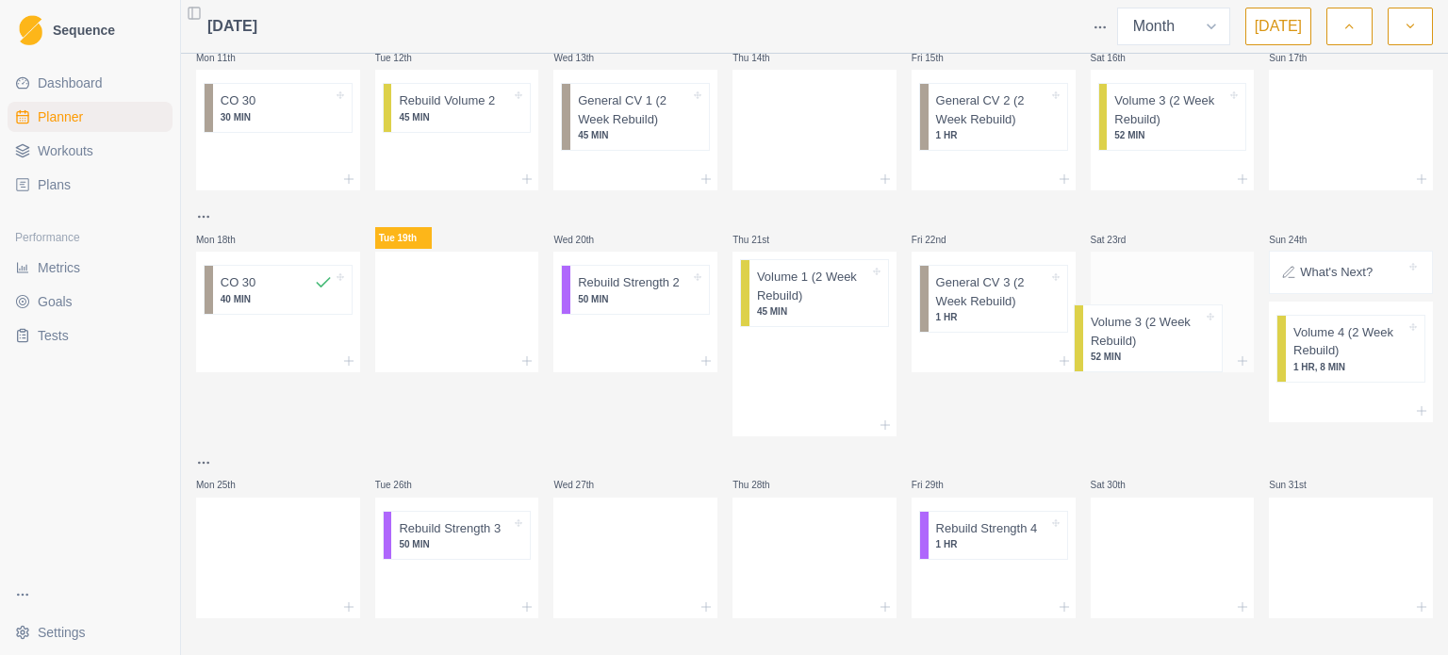
drag, startPoint x: 821, startPoint y: 293, endPoint x: 1186, endPoint y: 323, distance: 366.0
click at [1186, 323] on div "Mon 28th Tue 29th Wed 30th Thu 31st Fri 1st Sat 2nd Sun 3rd Week 1 Mon 4th Star…" at bounding box center [814, 105] width 1237 height 1026
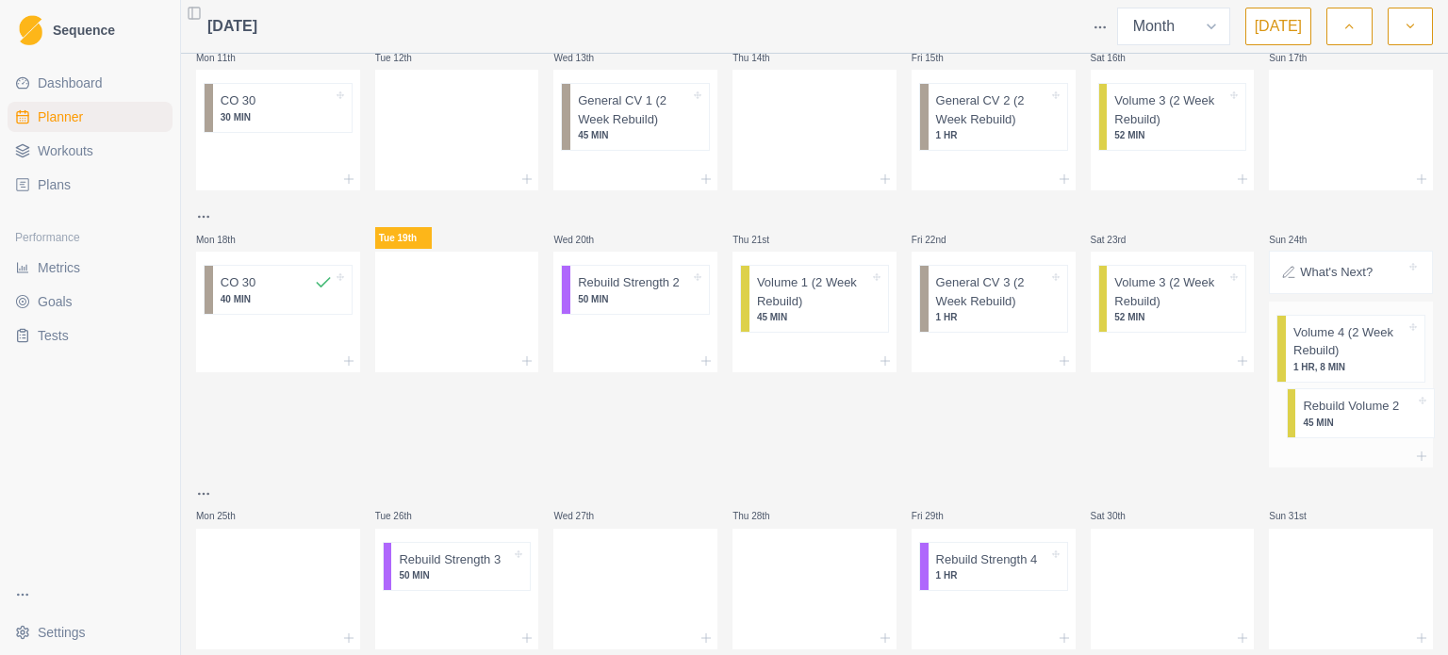
drag, startPoint x: 466, startPoint y: 117, endPoint x: 1385, endPoint y: 442, distance: 974.9
click at [1385, 442] on div "Mon 28th Tue 29th Wed 30th Thu 31st Fri 1st Sat 2nd Sun 3rd Week 1 Mon 4th Star…" at bounding box center [814, 121] width 1237 height 1058
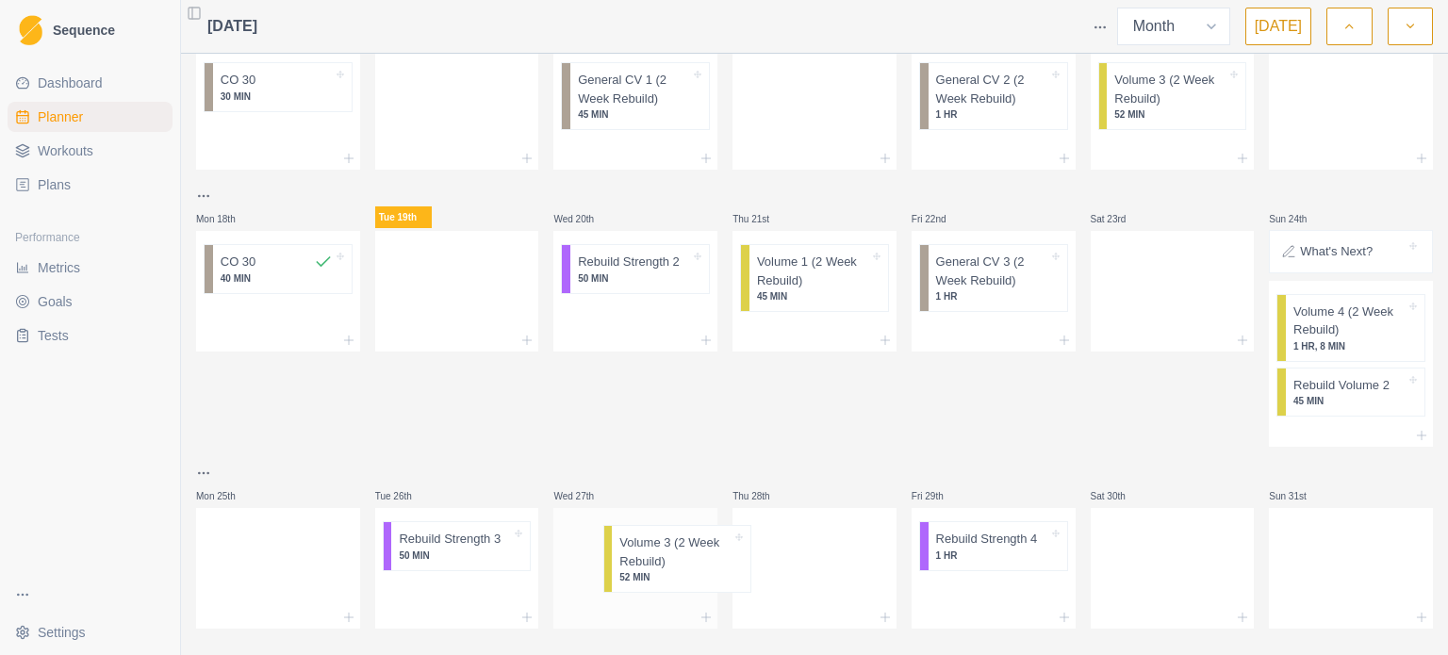
scroll to position [516, 0]
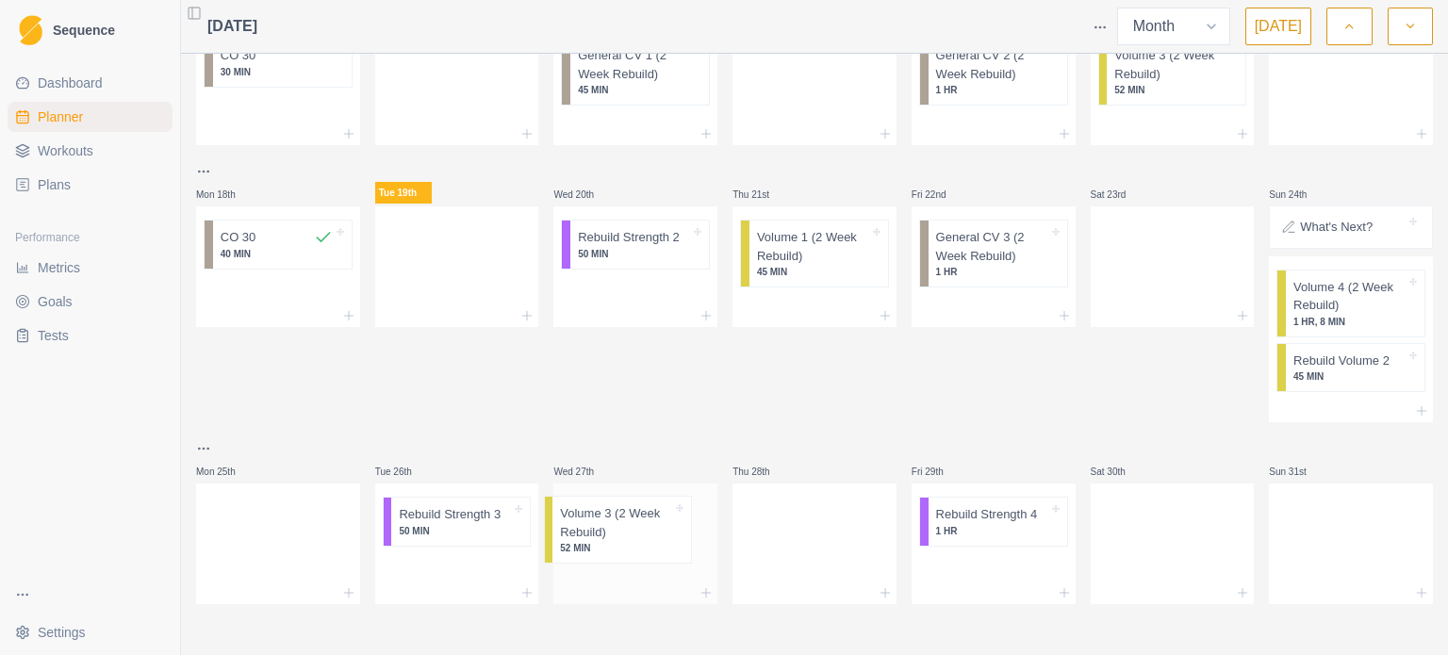
drag, startPoint x: 1168, startPoint y: 297, endPoint x: 598, endPoint y: 555, distance: 626.0
click at [598, 555] on div "Mon 28th Tue 29th Wed 30th Thu 31st Fri 1st Sat 2nd Sun 3rd Week 1 Mon 4th Star…" at bounding box center [814, 76] width 1237 height 1058
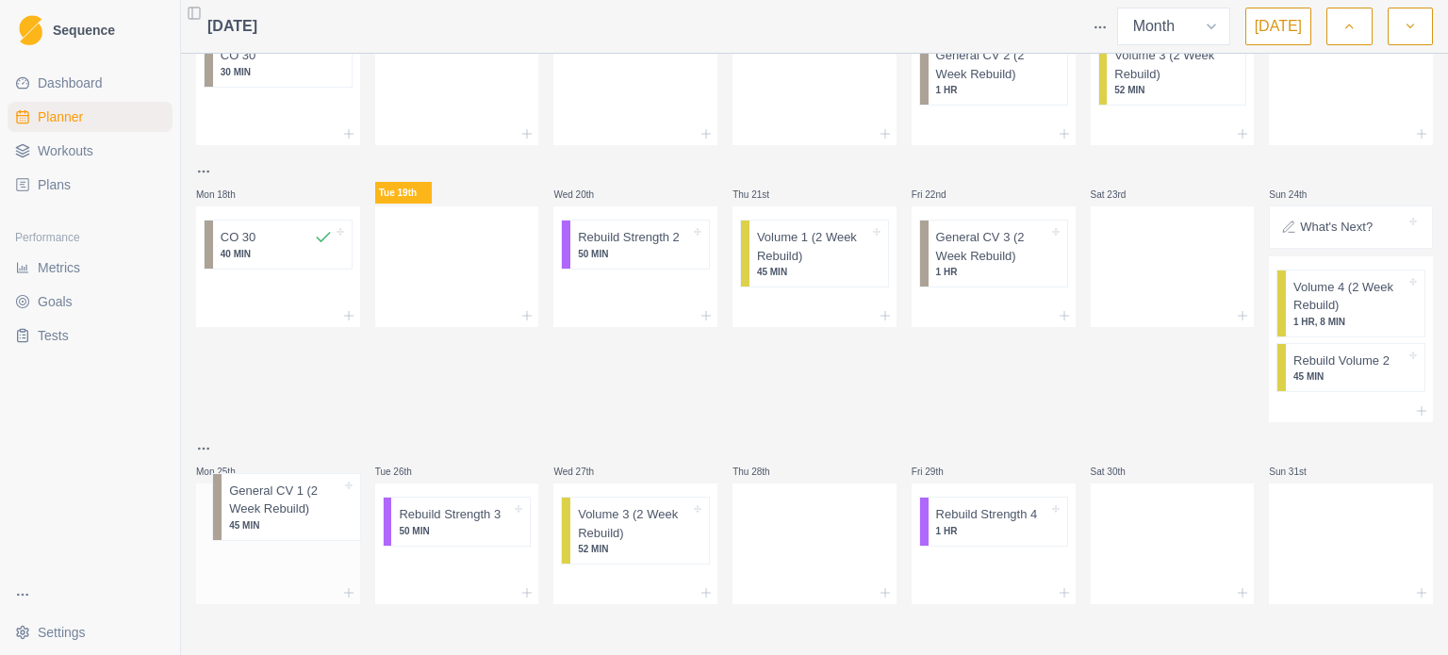
drag, startPoint x: 638, startPoint y: 192, endPoint x: 286, endPoint y: 523, distance: 483.5
click at [286, 523] on div "Mon 28th Tue 29th Wed 30th Thu 31st Fri 1st Sat 2nd Sun 3rd Week 1 Mon 4th Star…" at bounding box center [814, 76] width 1237 height 1058
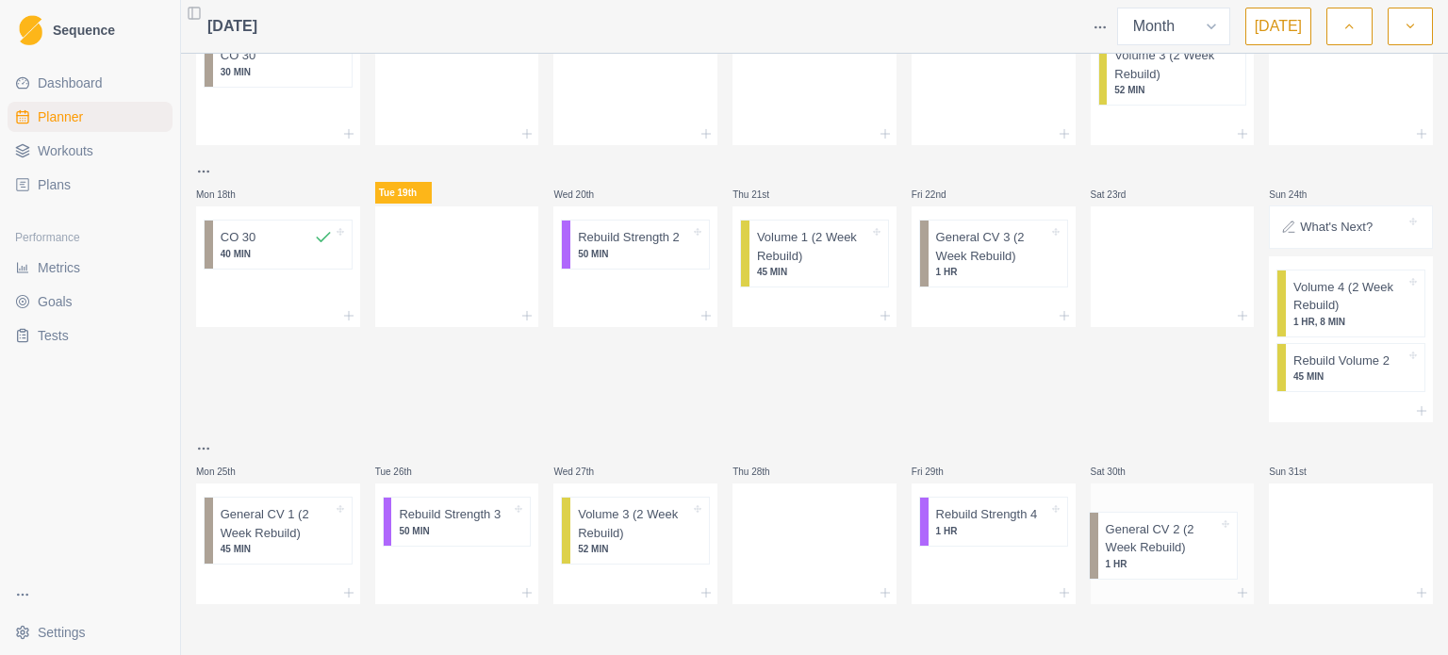
drag, startPoint x: 997, startPoint y: 163, endPoint x: 1174, endPoint y: 566, distance: 439.8
click at [1174, 566] on div "Mon 28th Tue 29th Wed 30th Thu 31st Fri 1st Sat 2nd Sun 3rd Week 1 Mon 4th Star…" at bounding box center [814, 76] width 1237 height 1058
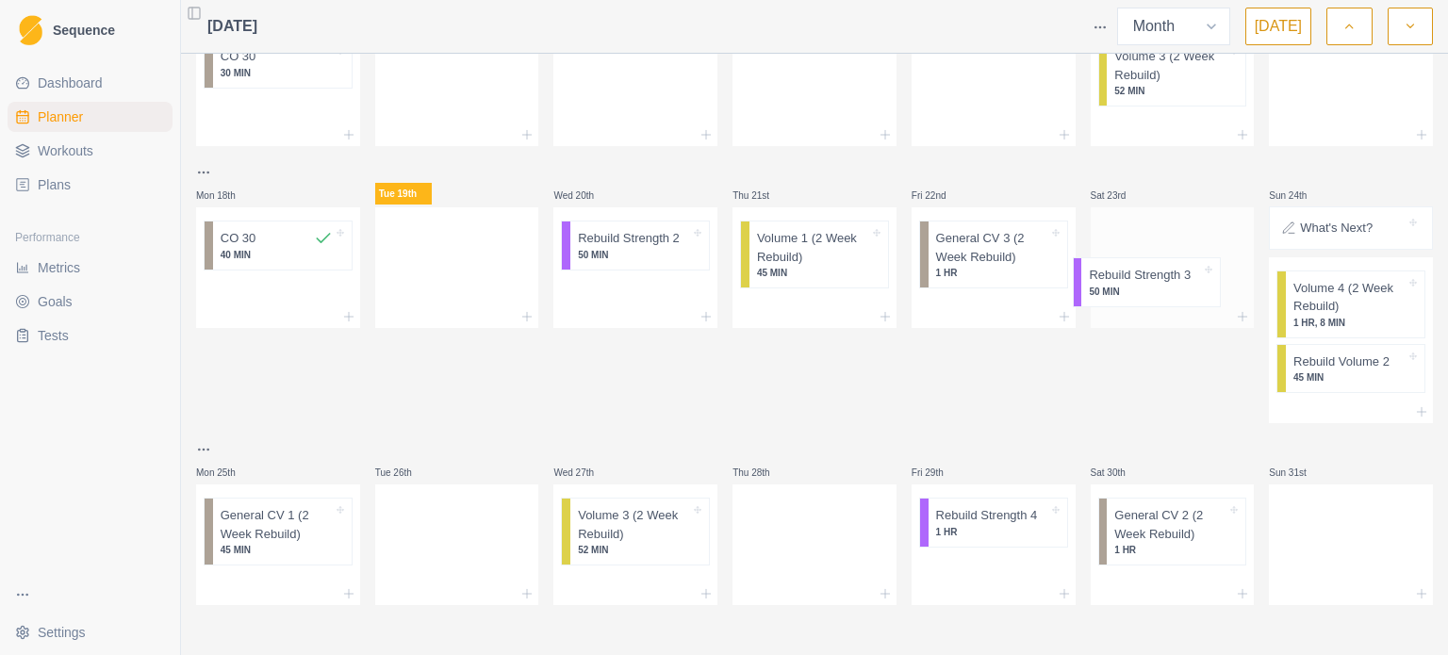
drag, startPoint x: 465, startPoint y: 537, endPoint x: 1161, endPoint y: 297, distance: 736.9
click at [1161, 297] on div "Mon 28th Tue 29th Wed 30th Thu 31st Fri 1st Sat 2nd Sun 3rd Week 1 Mon 4th Star…" at bounding box center [814, 77] width 1237 height 1058
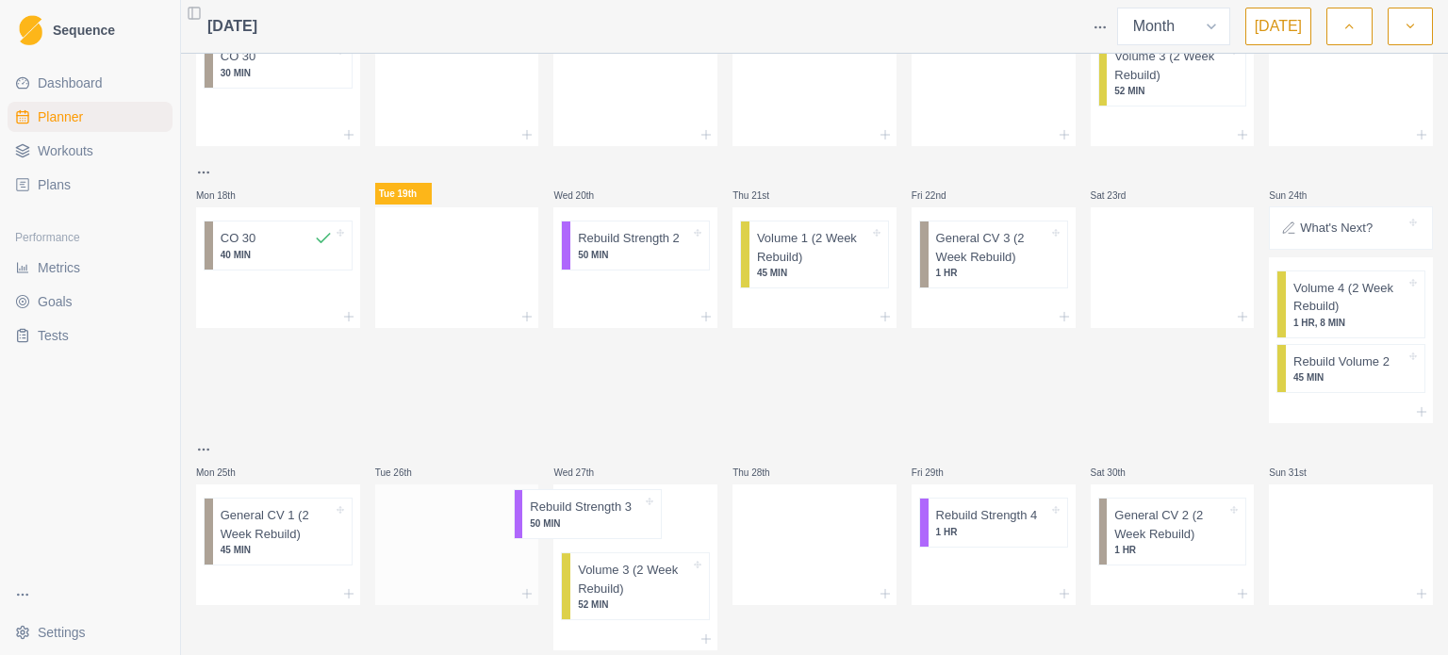
scroll to position [516, 0]
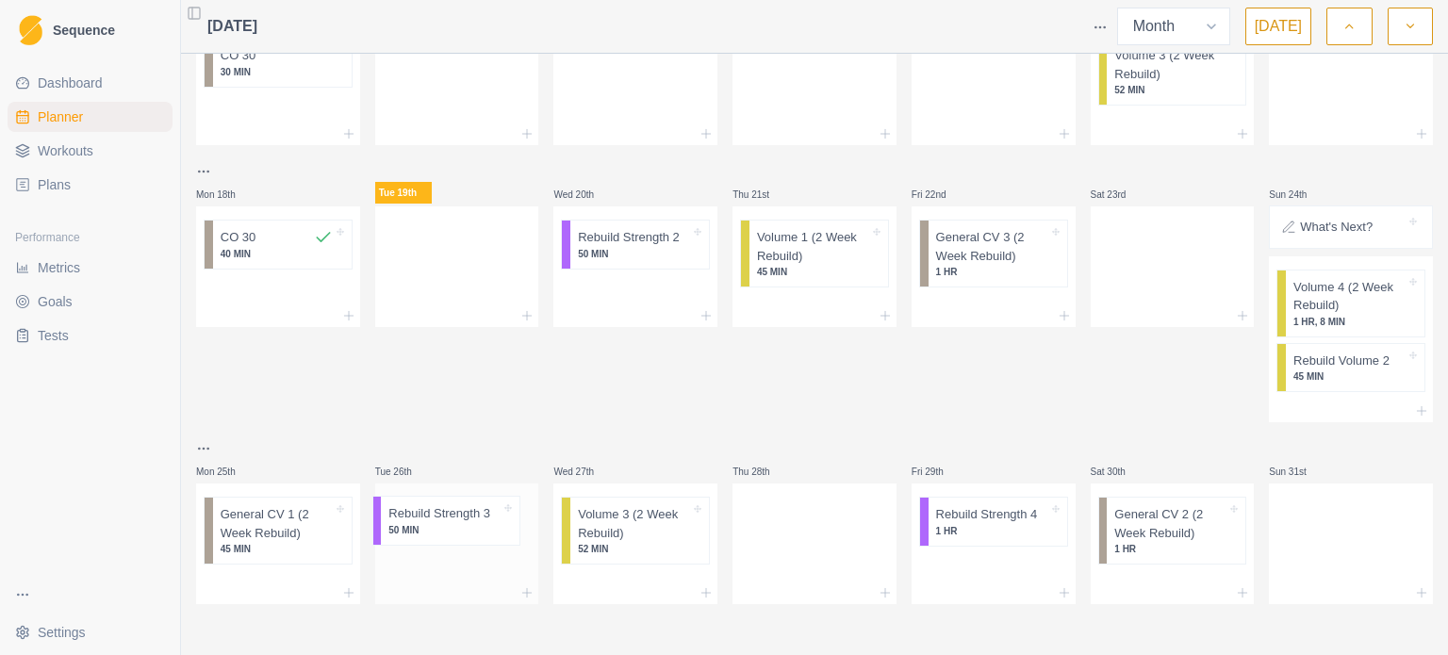
drag, startPoint x: 1148, startPoint y: 254, endPoint x: 409, endPoint y: 541, distance: 792.9
click at [409, 541] on div "Mon 28th Tue 29th Wed 30th Thu 31st Fri 1st Sat 2nd Sun 3rd Week 1 Mon 4th Star…" at bounding box center [814, 76] width 1237 height 1058
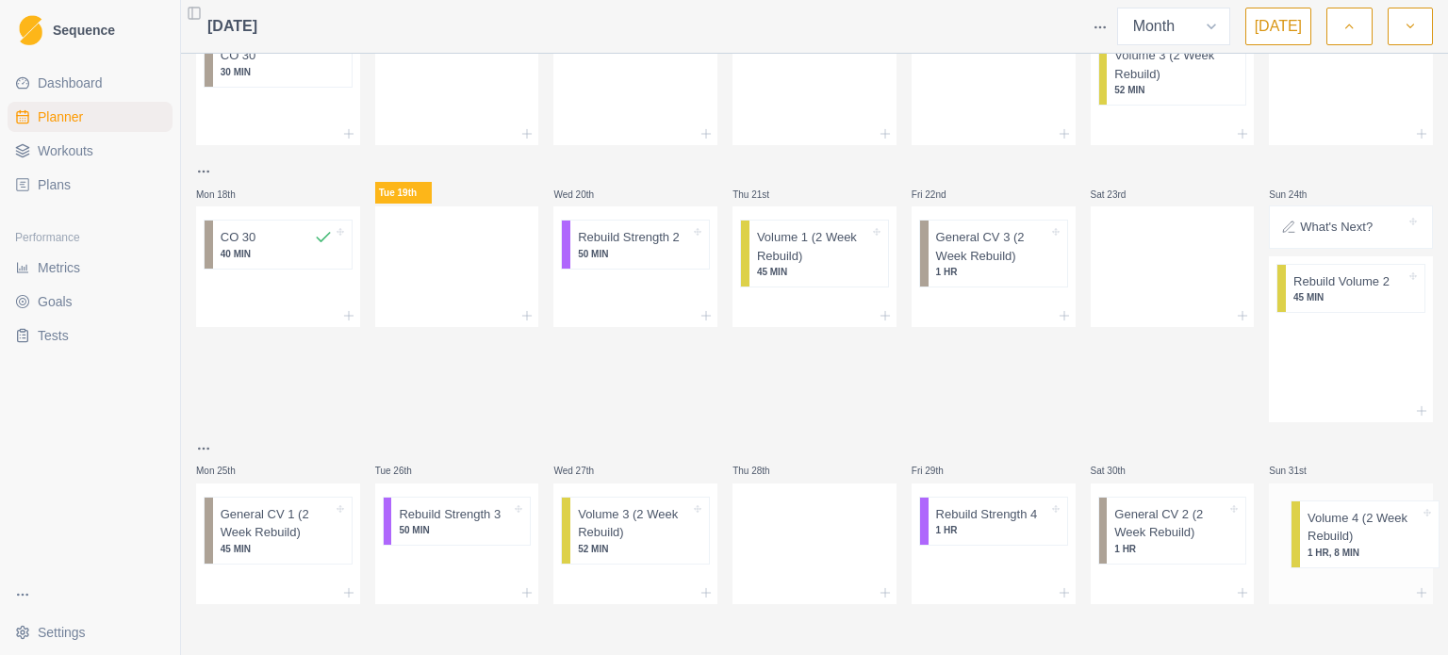
drag, startPoint x: 1313, startPoint y: 309, endPoint x: 1325, endPoint y: 548, distance: 238.8
click at [1325, 548] on div "Mon 28th Tue 29th Wed 30th Thu 31st Fri 1st Sat 2nd Sun 3rd Week 1 Mon 4th Star…" at bounding box center [814, 76] width 1237 height 1058
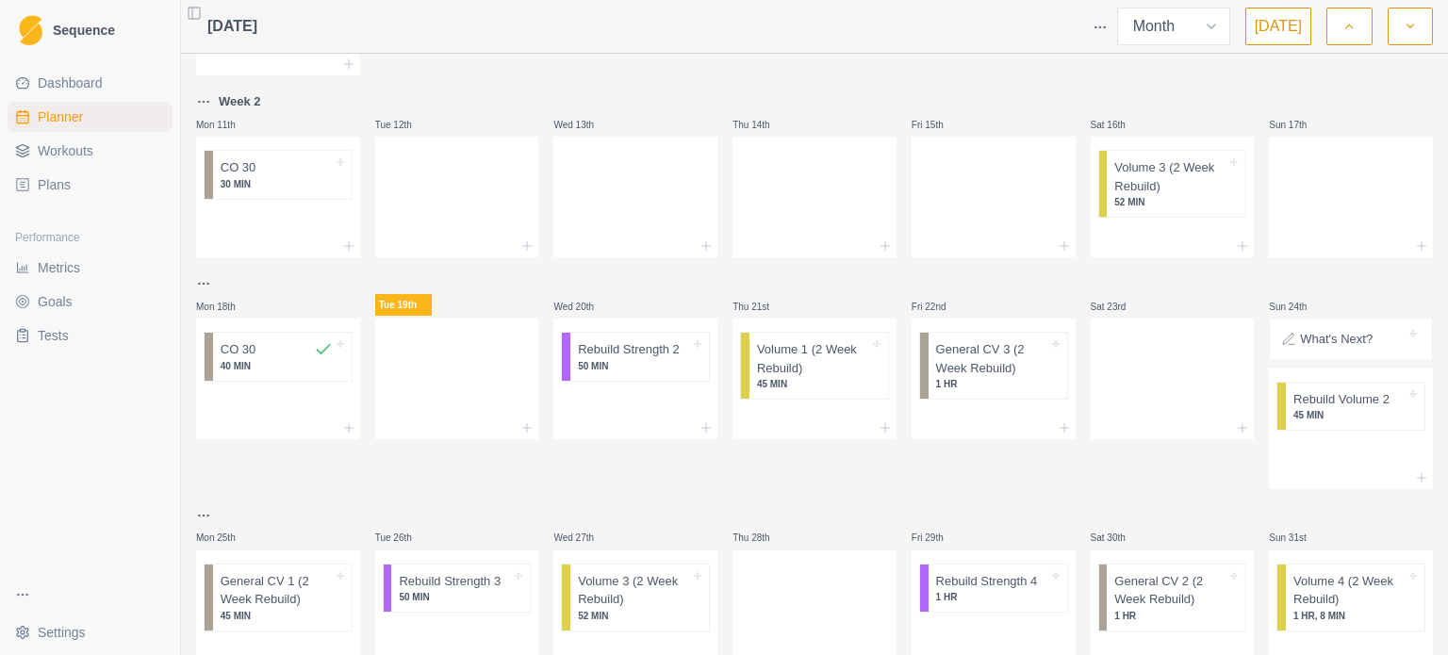
scroll to position [470, 0]
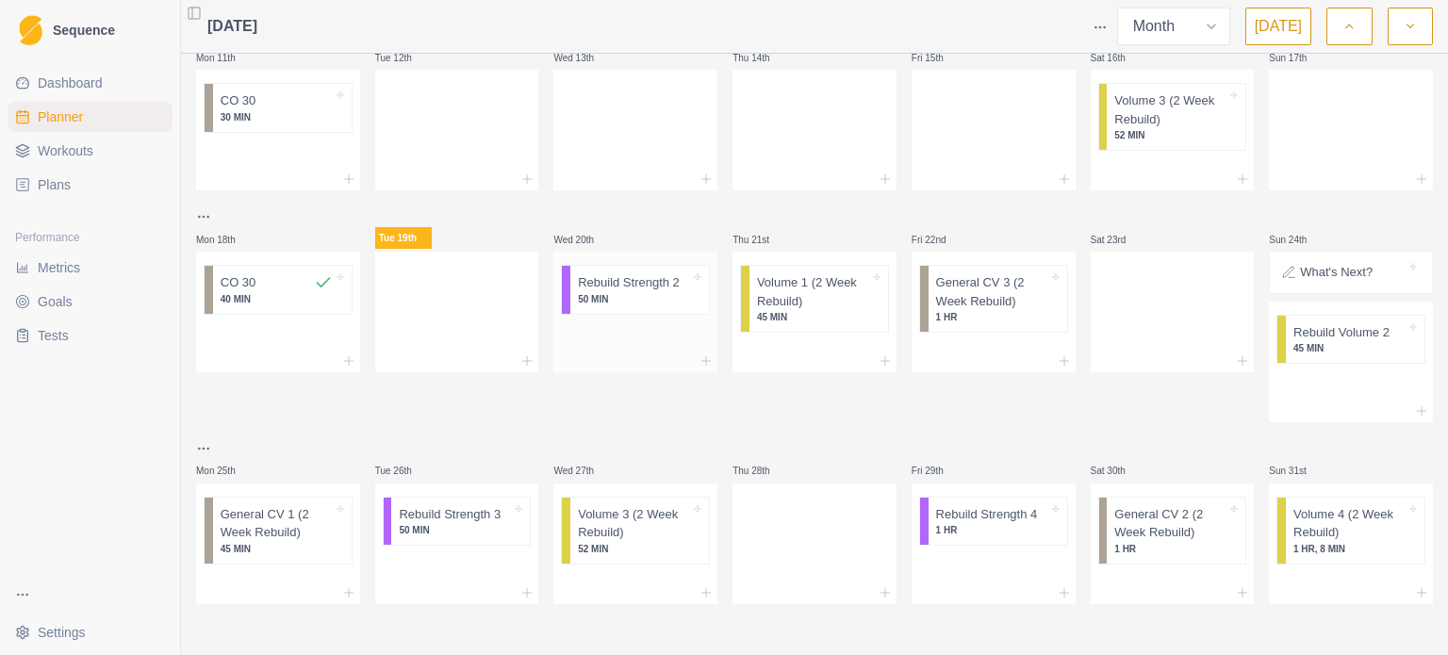
click at [607, 299] on p "50 MIN" at bounding box center [634, 299] width 112 height 14
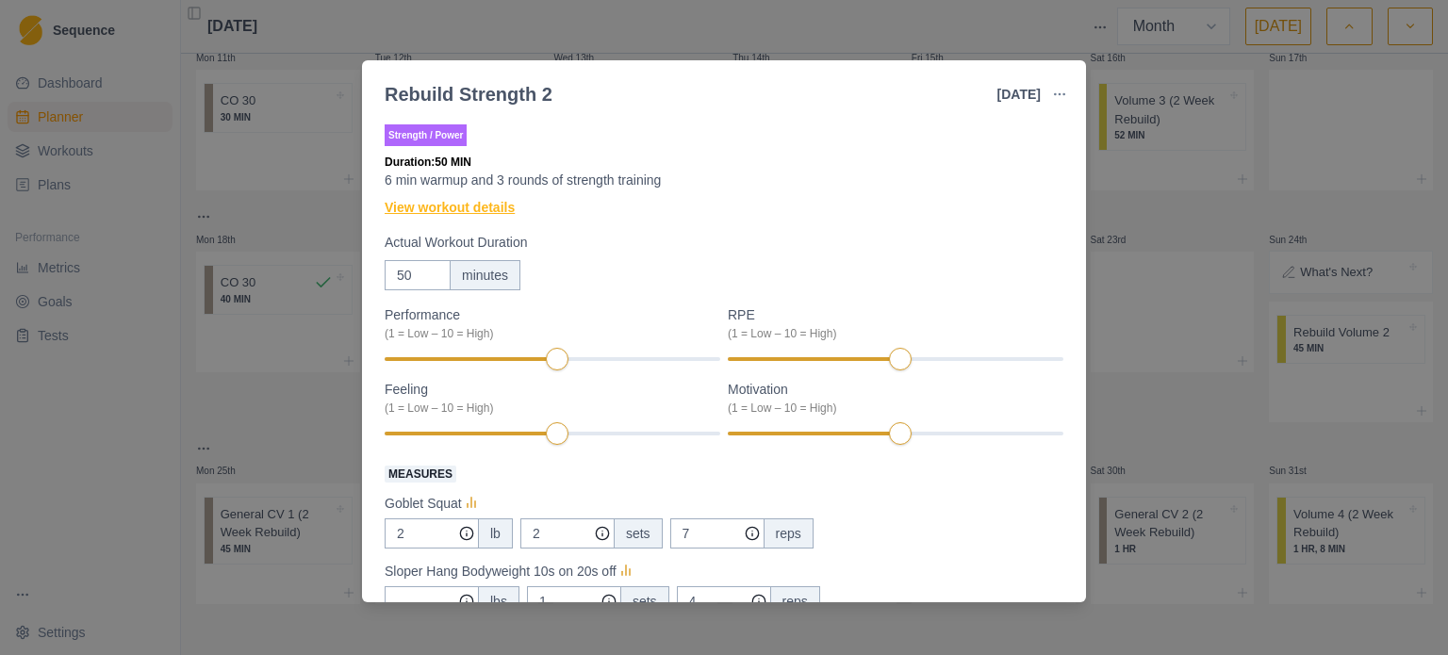
click at [504, 208] on link "View workout details" at bounding box center [450, 208] width 130 height 20
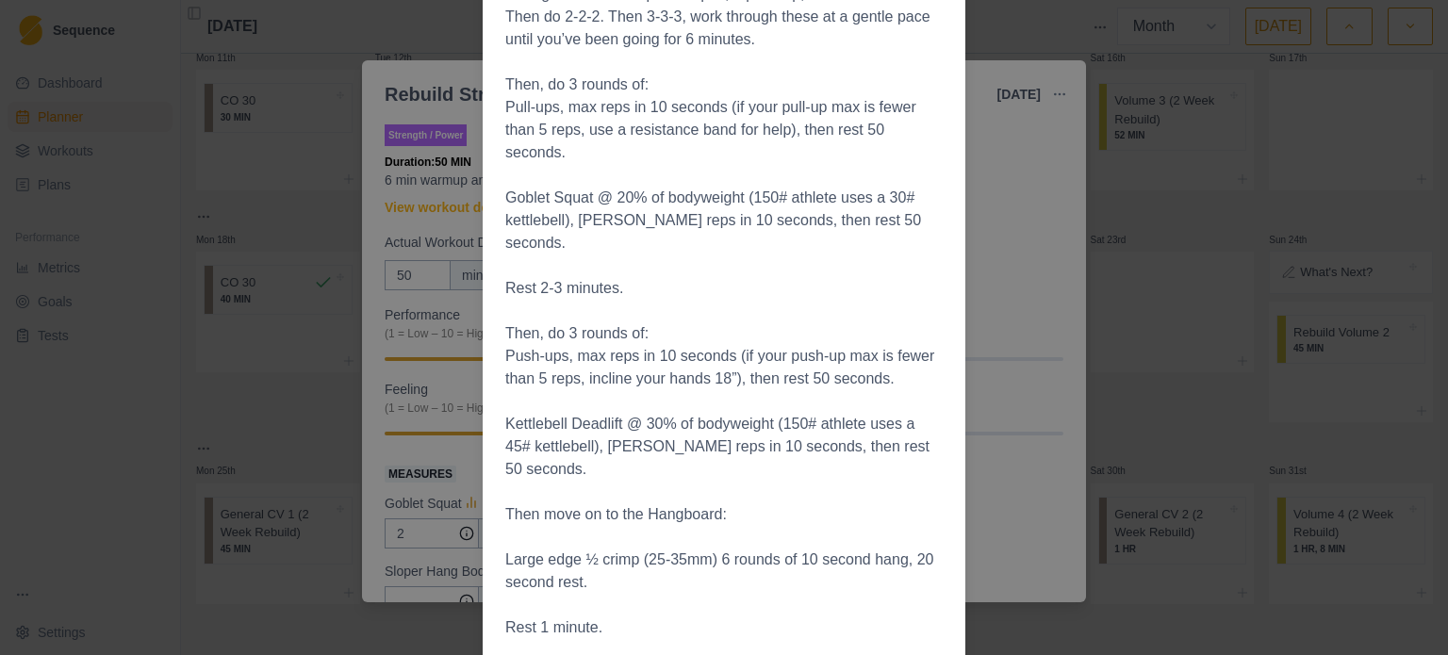
scroll to position [199, 0]
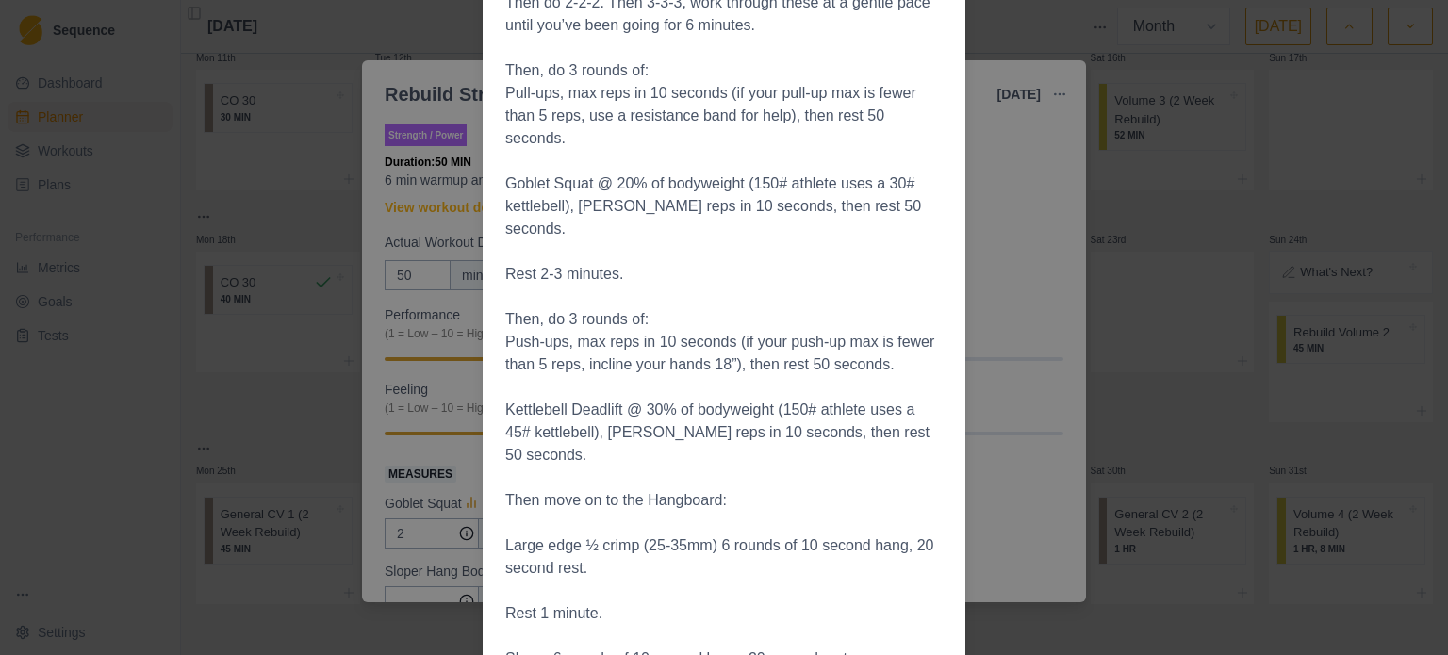
click at [1028, 224] on div "Workout Details Do a general warm-up of 1 squat, 1 push-up, and 1 inverted row.…" at bounding box center [724, 327] width 1448 height 655
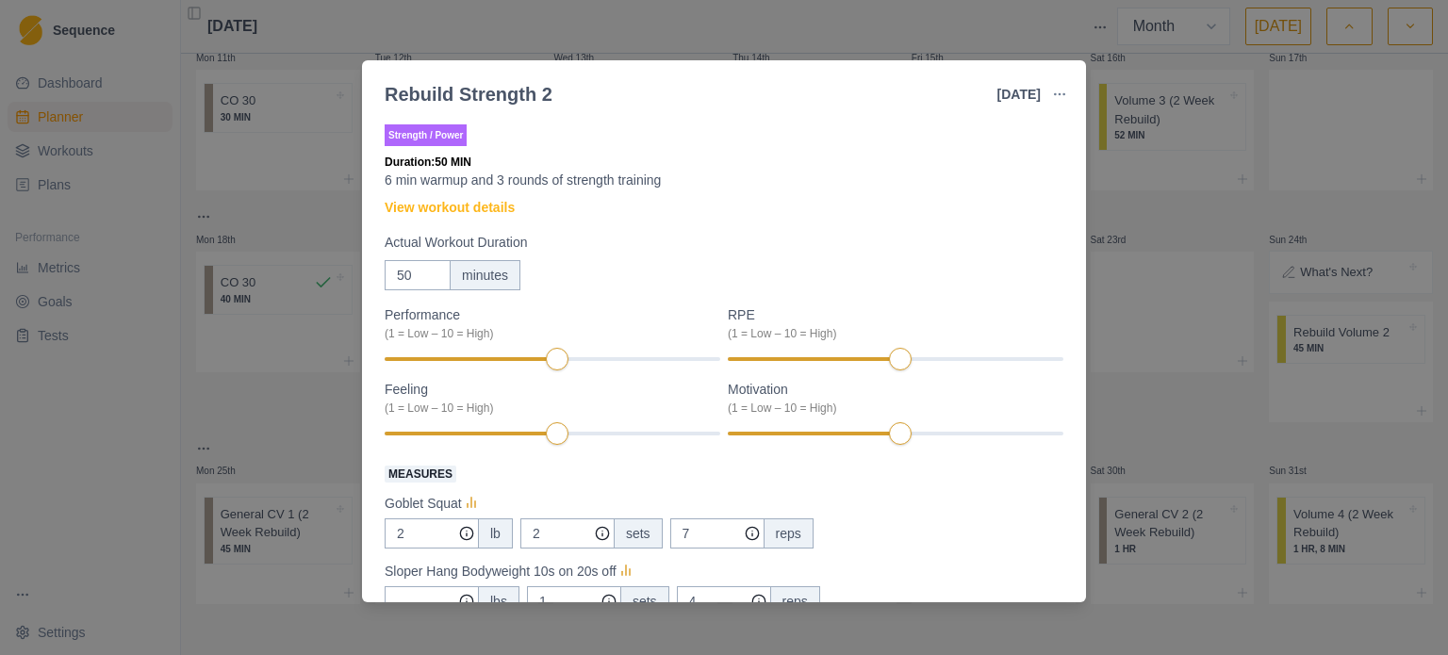
click at [1209, 229] on div "Rebuild Strength 2 [DATE] Link To Goal View Workout Metrics Edit Original Worko…" at bounding box center [724, 327] width 1448 height 655
